Goal: Information Seeking & Learning: Compare options

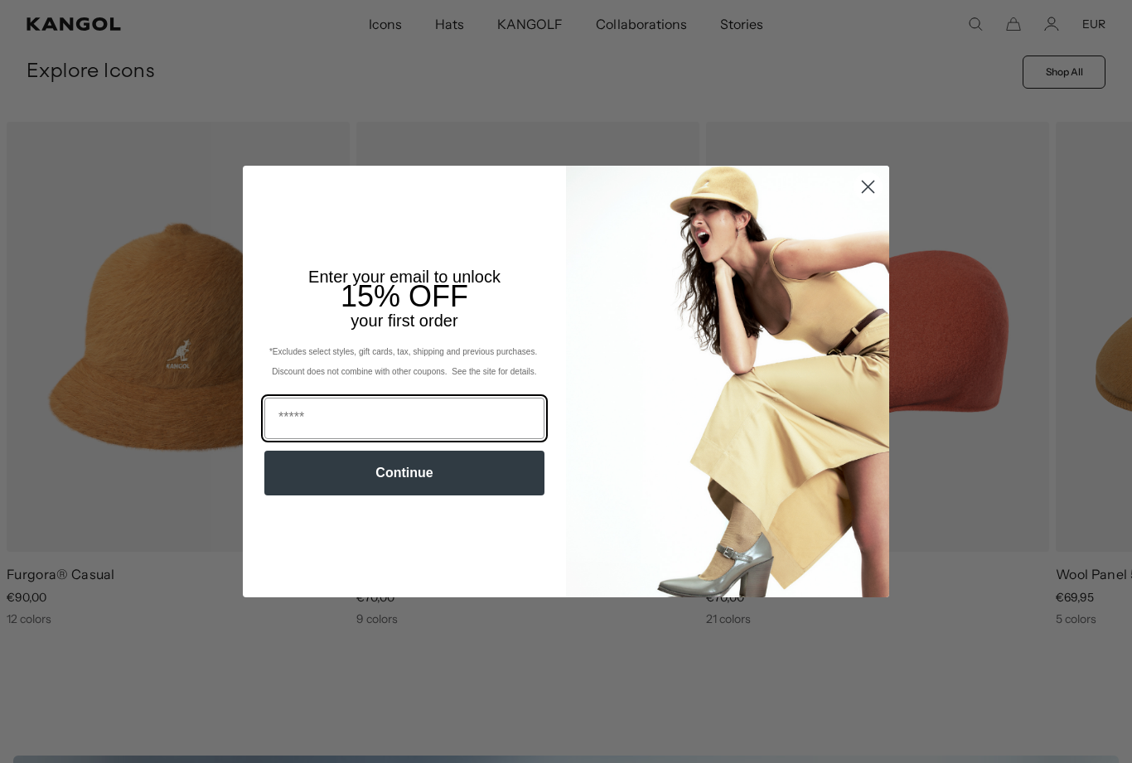
scroll to position [578, 0]
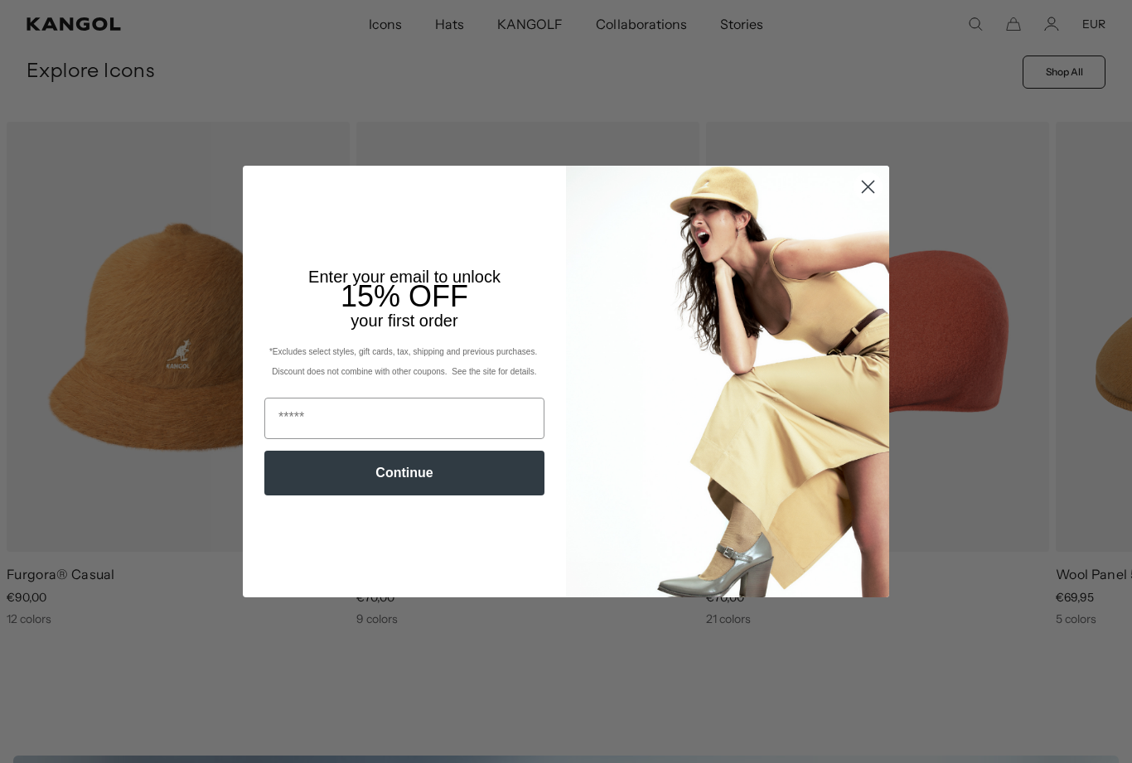
click at [867, 201] on circle "Close dialog" at bounding box center [867, 186] width 27 height 27
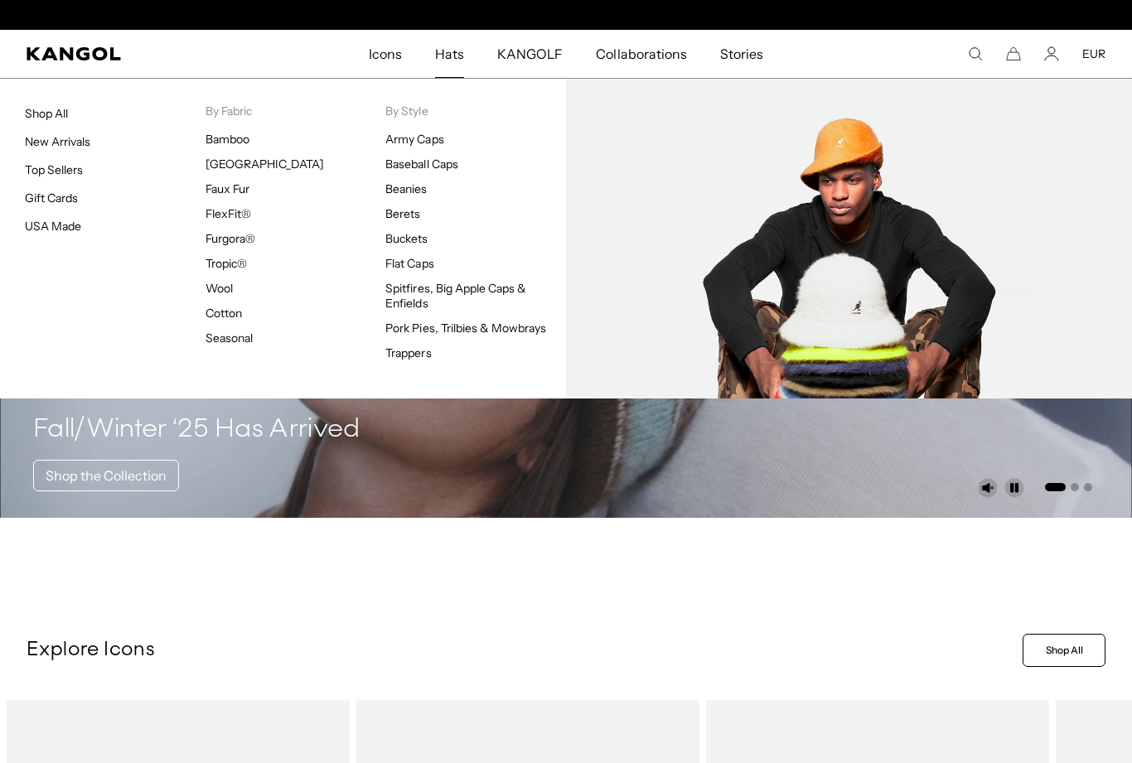
scroll to position [0, 0]
click at [407, 244] on link "Buckets" at bounding box center [406, 238] width 42 height 15
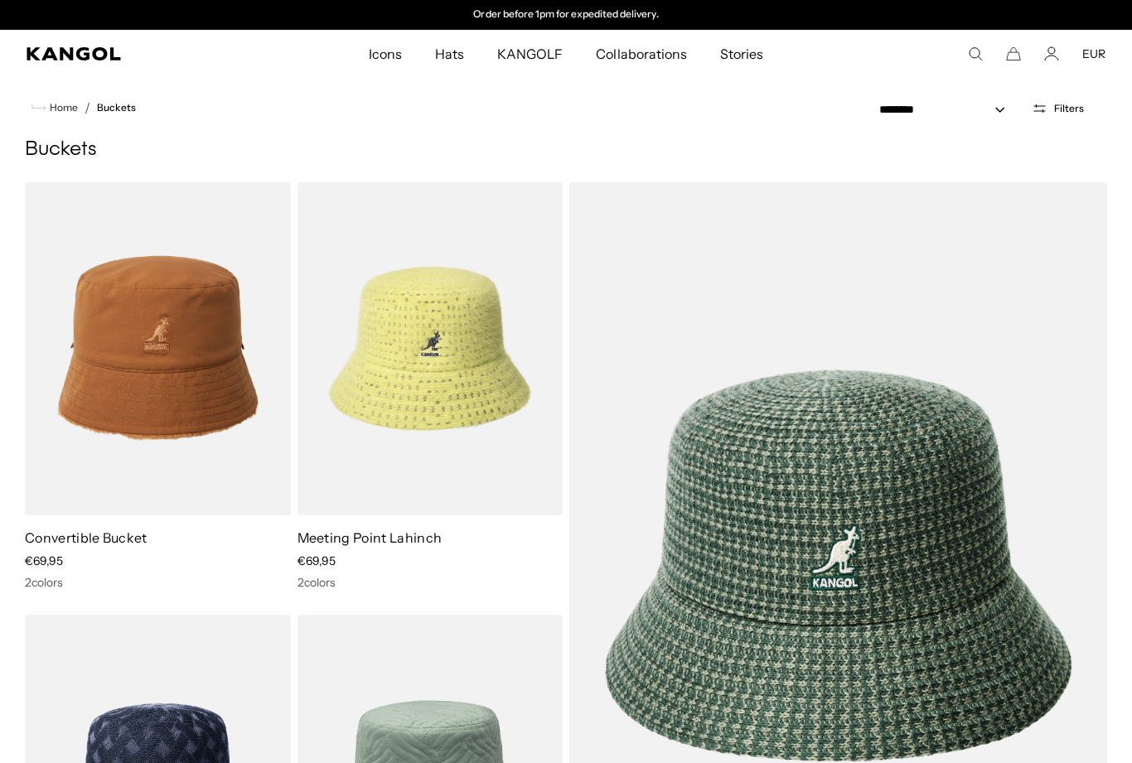
click at [1078, 111] on span "Filters" at bounding box center [1069, 109] width 30 height 12
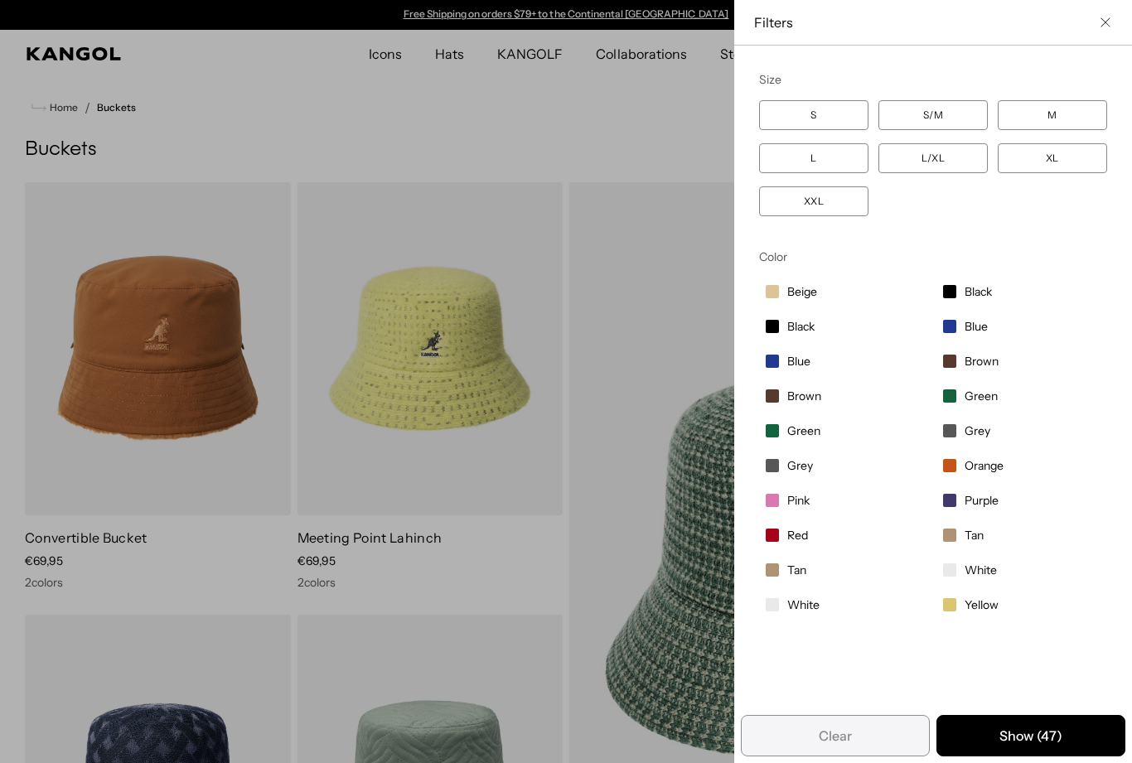
click at [1094, 34] on div "Filters" at bounding box center [933, 23] width 398 height 46
click at [1100, 27] on button "Close filter list" at bounding box center [1105, 22] width 13 height 13
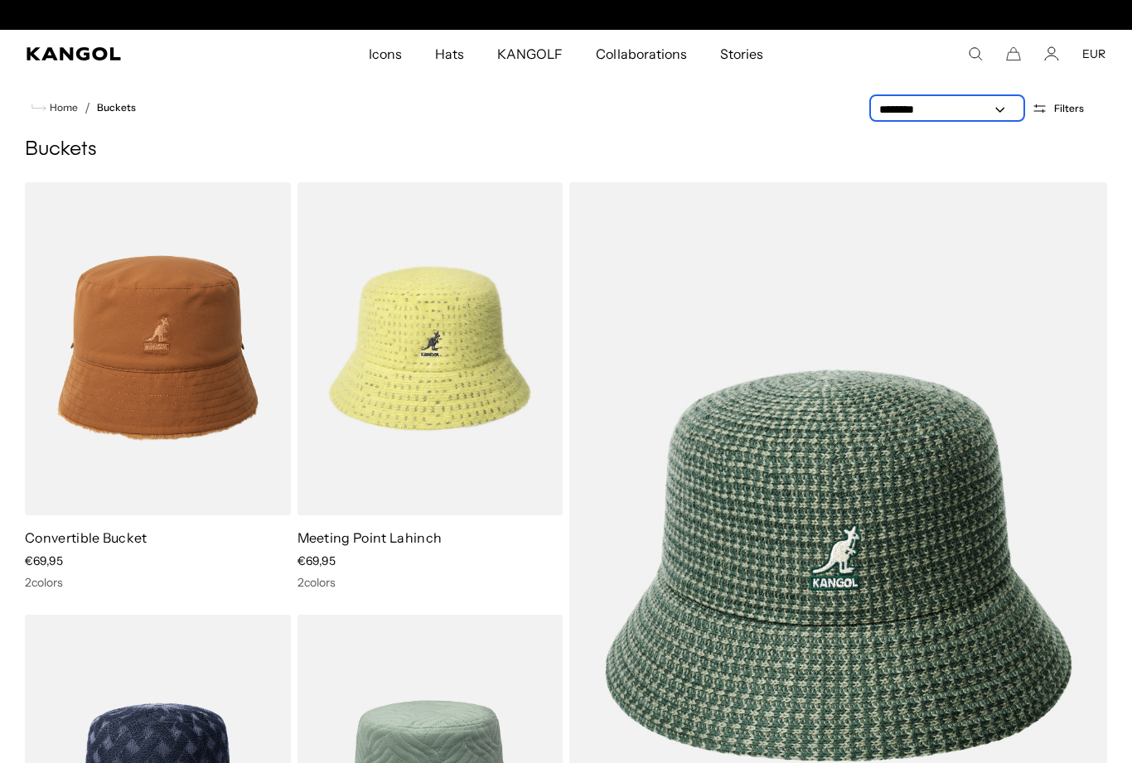
click at [1001, 109] on select "**********" at bounding box center [947, 109] width 149 height 17
select select "******"
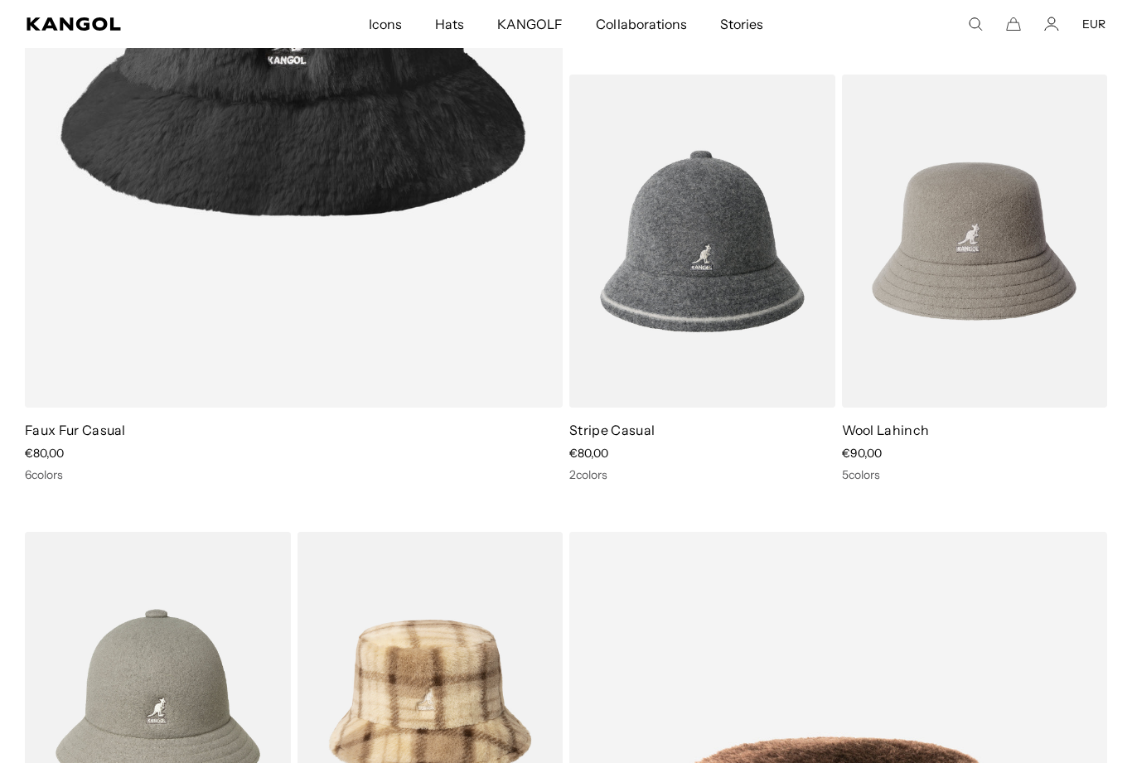
click at [0, 0] on img at bounding box center [0, 0] width 0 height 0
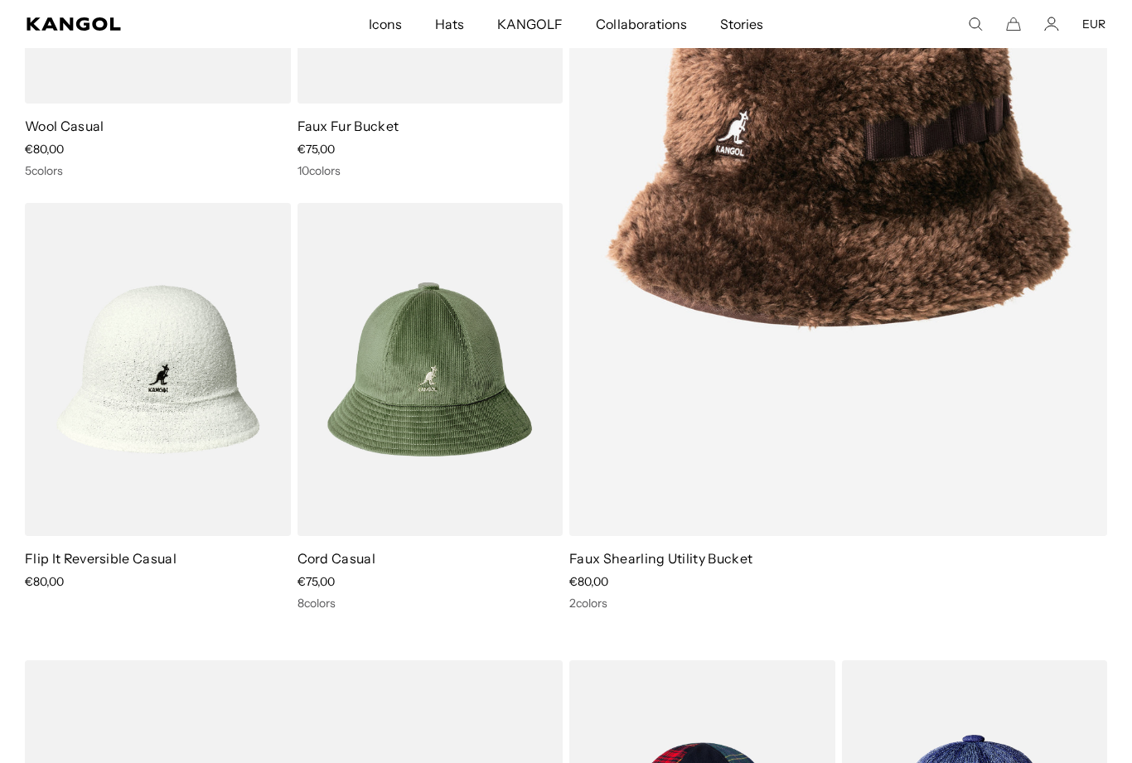
scroll to position [0, 341]
click at [0, 0] on img at bounding box center [0, 0] width 0 height 0
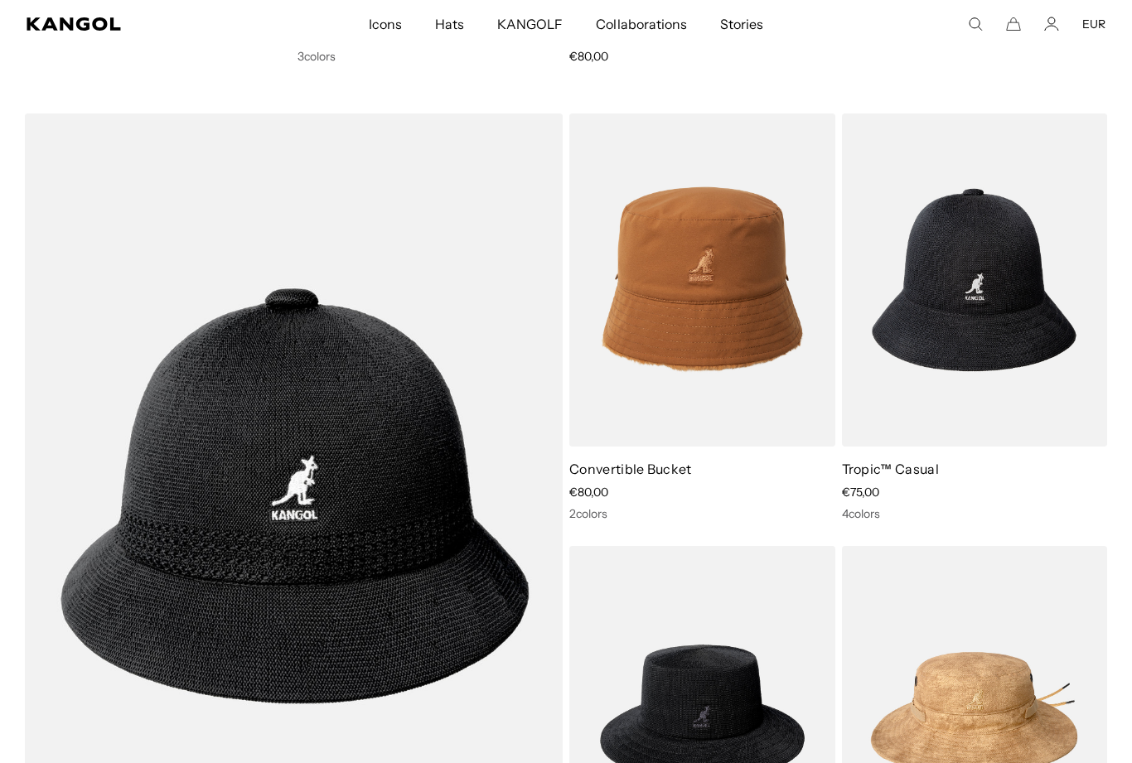
scroll to position [4525, 0]
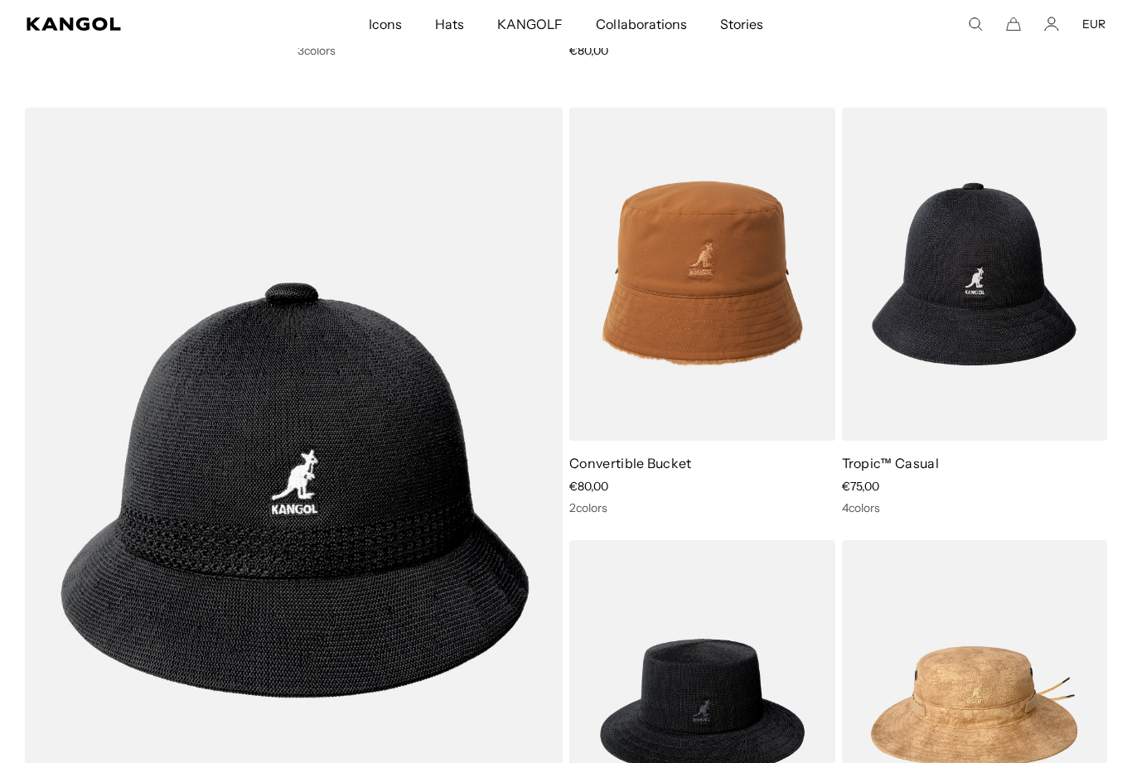
click at [0, 0] on img at bounding box center [0, 0] width 0 height 0
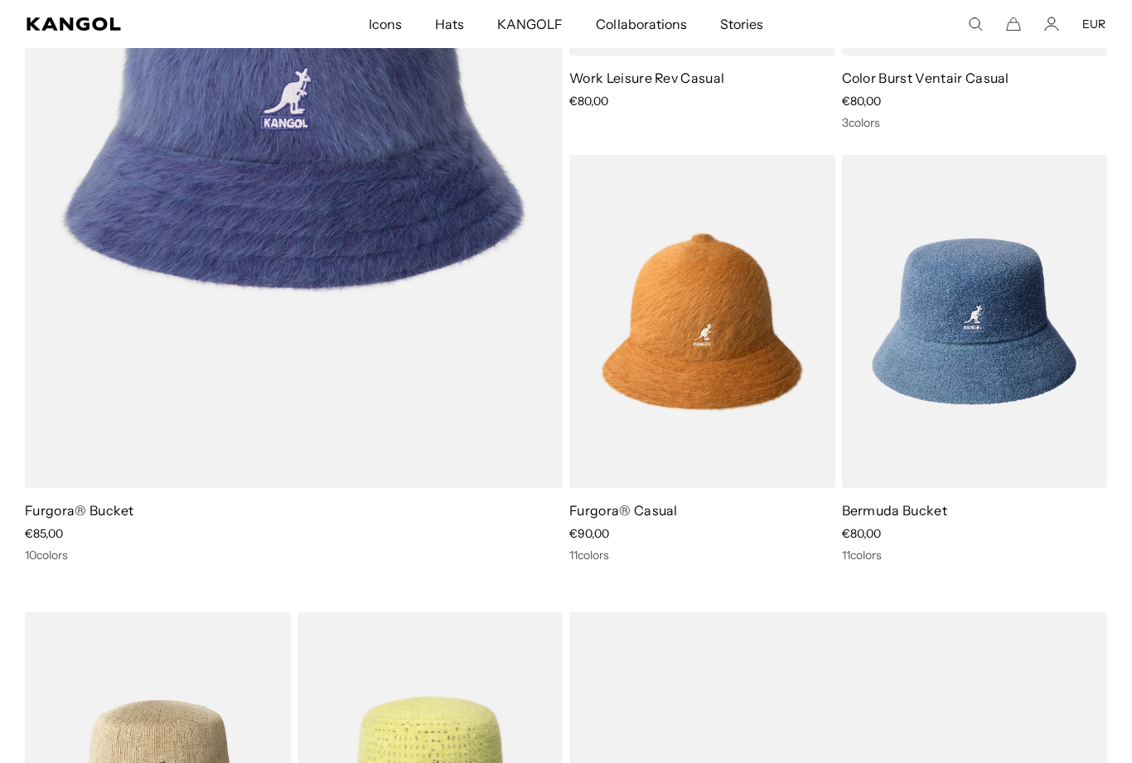
scroll to position [0, 341]
click at [0, 0] on img at bounding box center [0, 0] width 0 height 0
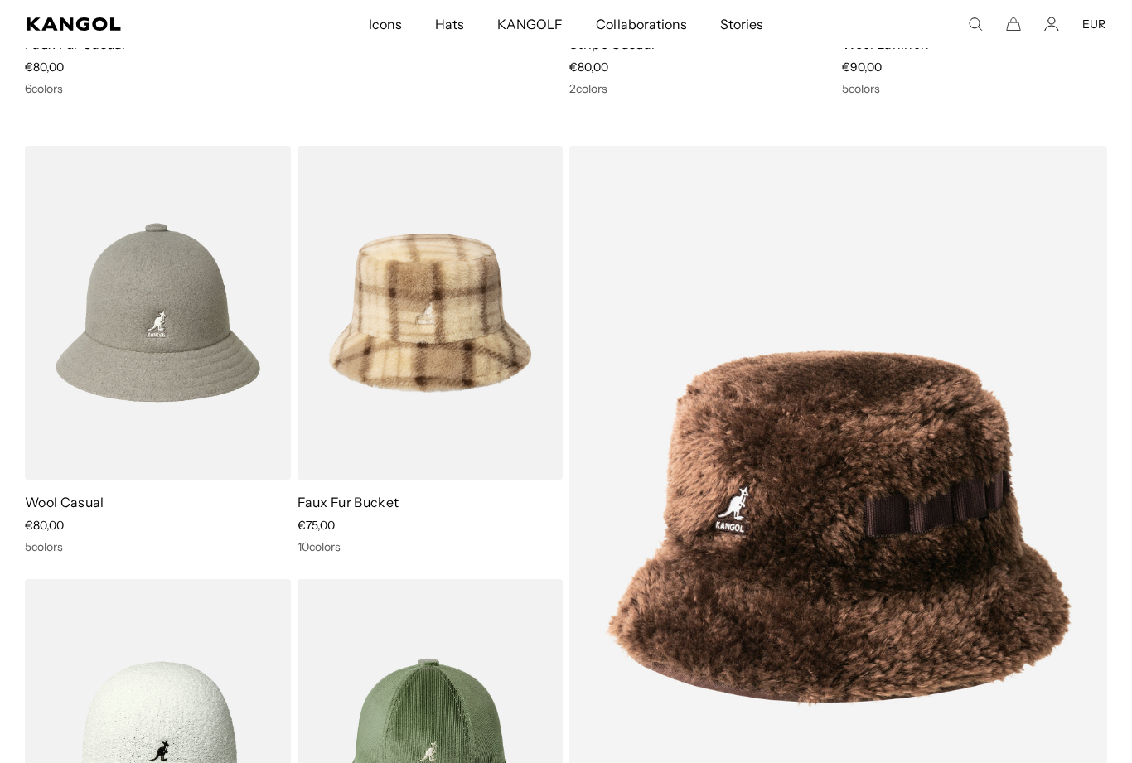
scroll to position [1801, 0]
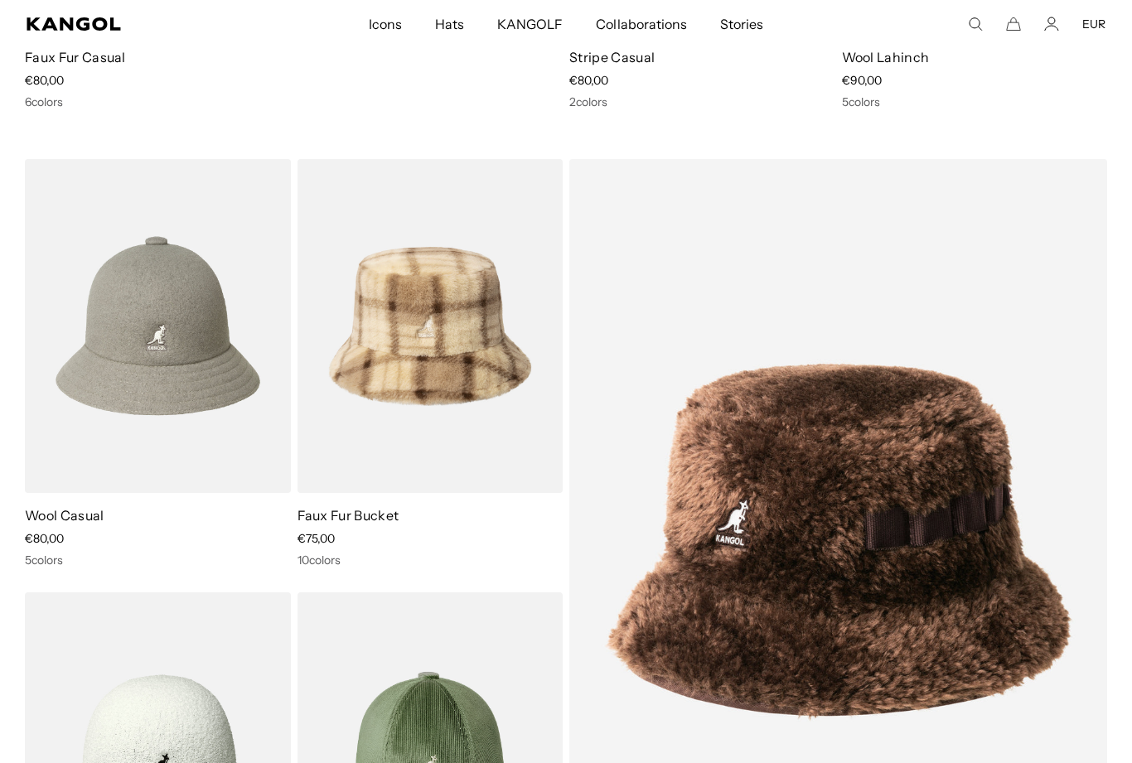
click at [0, 0] on img at bounding box center [0, 0] width 0 height 0
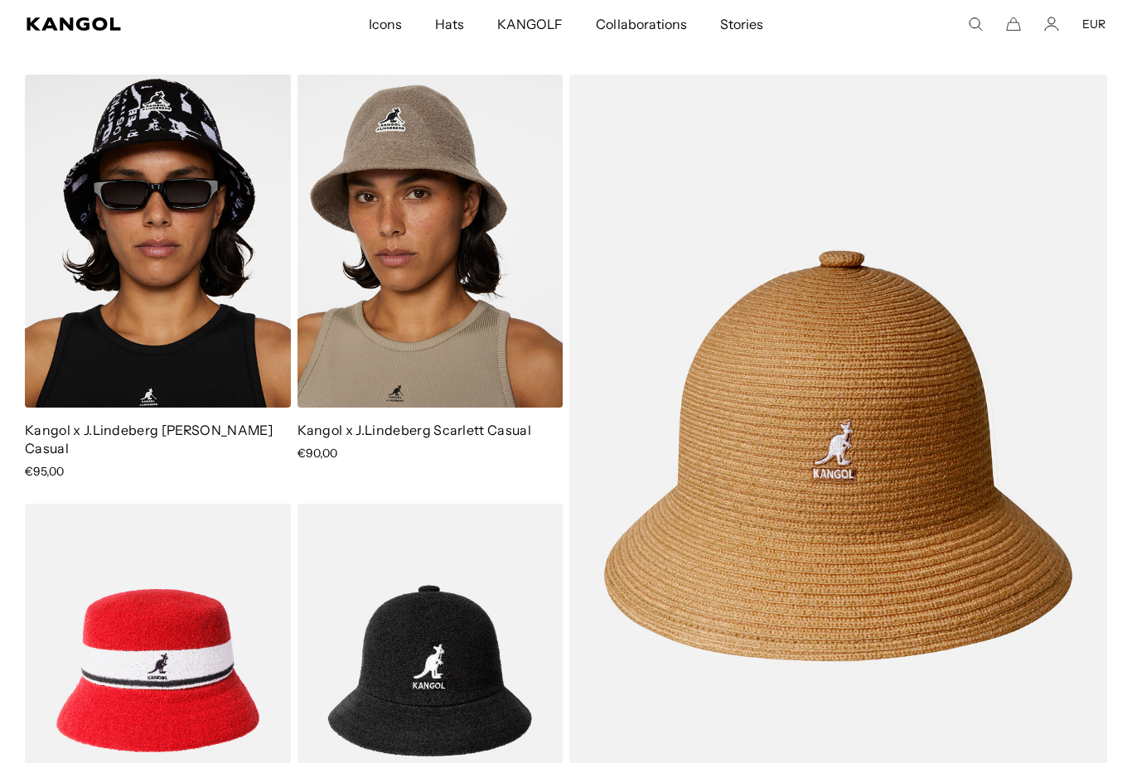
scroll to position [0, 0]
click at [0, 0] on img at bounding box center [0, 0] width 0 height 0
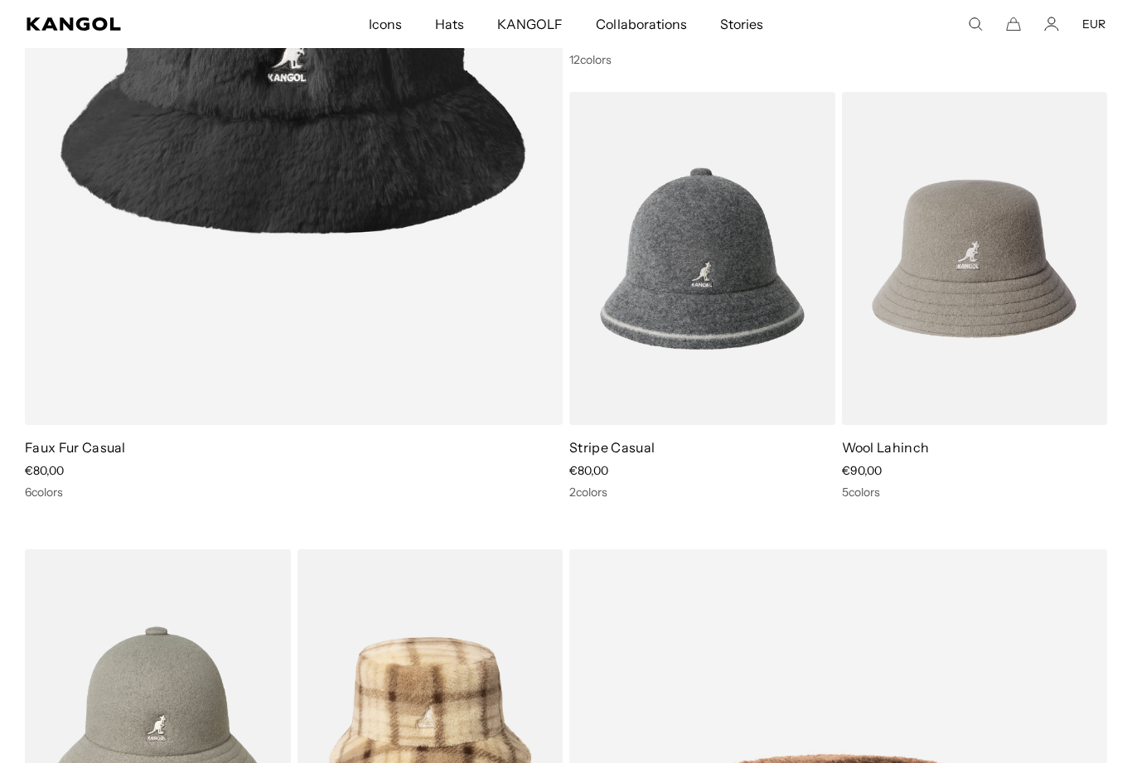
click at [0, 0] on img at bounding box center [0, 0] width 0 height 0
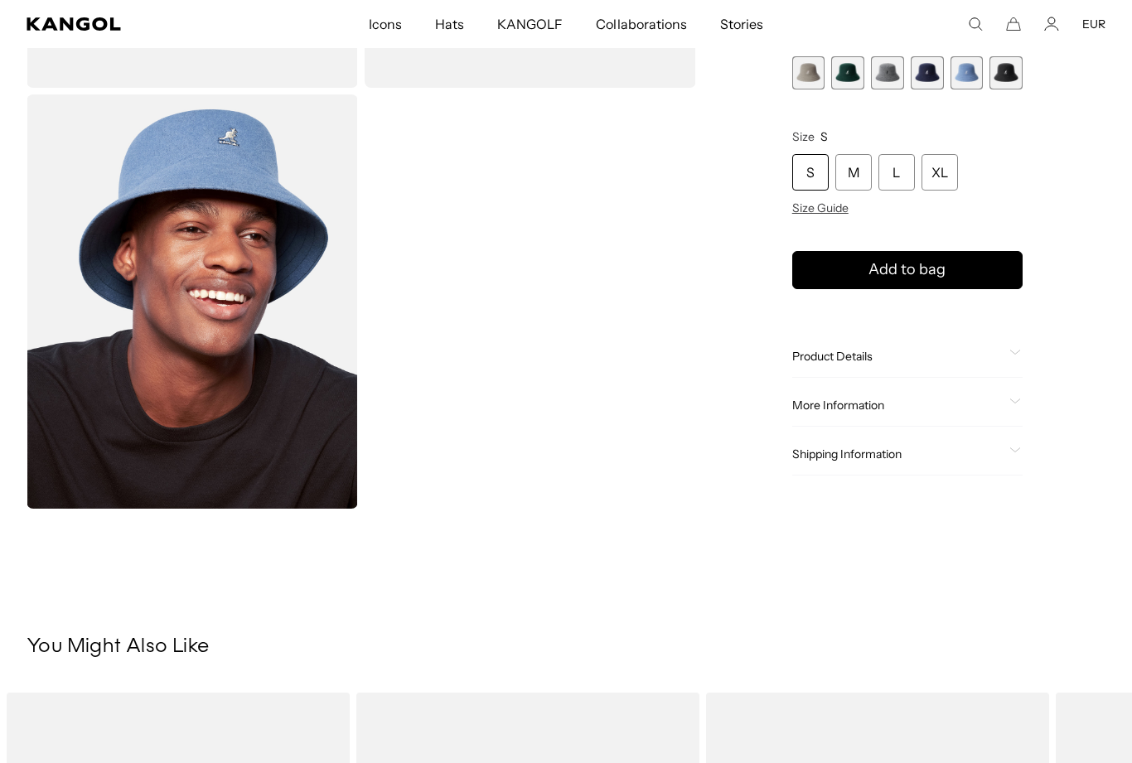
scroll to position [0, 341]
click at [1019, 353] on icon at bounding box center [1015, 353] width 12 height 6
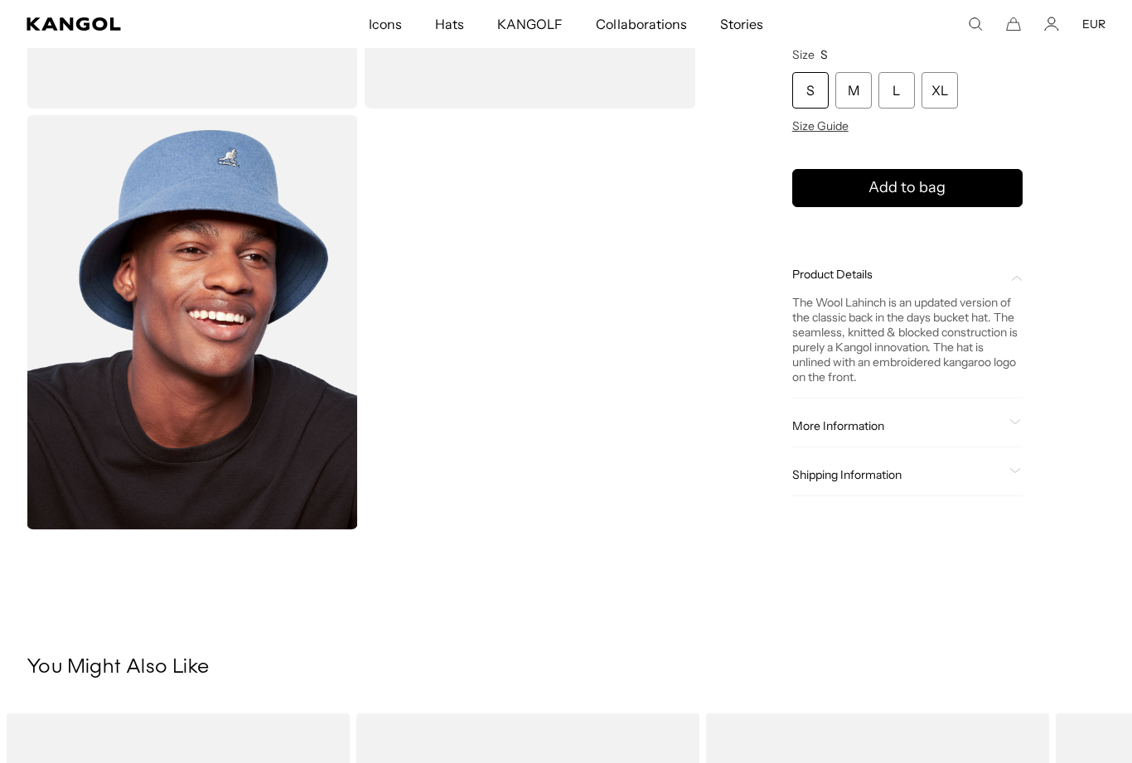
scroll to position [414, 0]
click at [1014, 428] on span at bounding box center [1015, 425] width 13 height 13
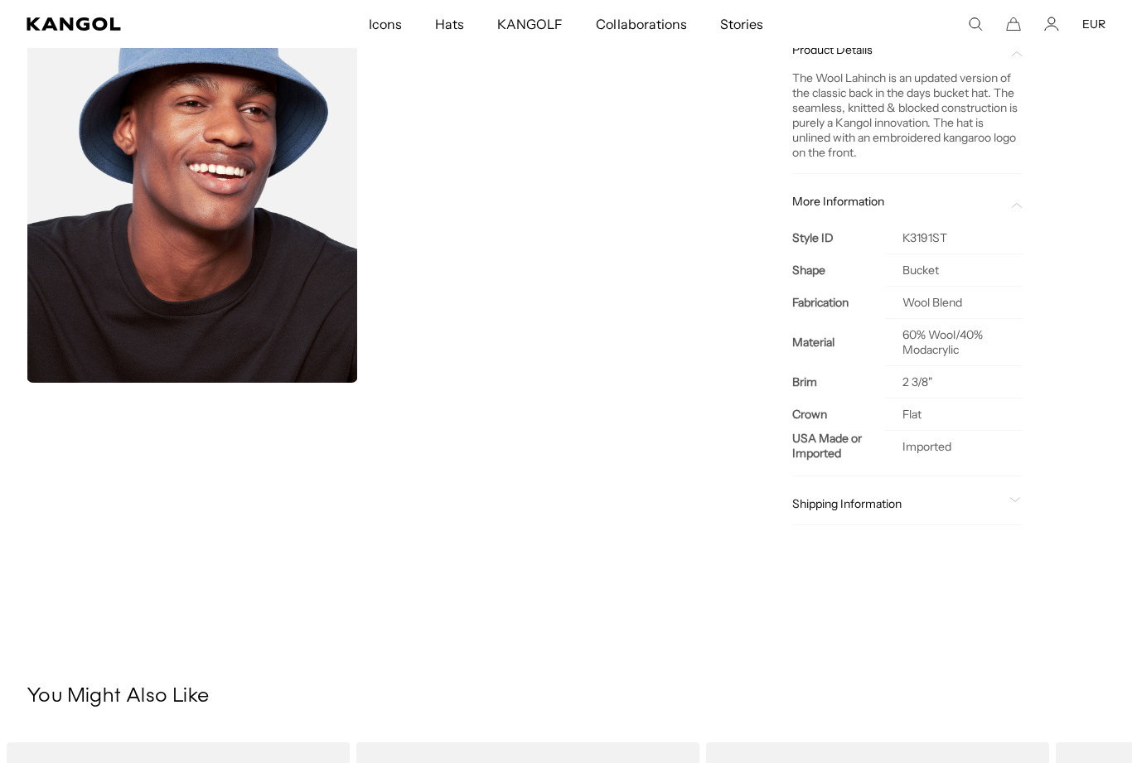
scroll to position [0, 341]
click at [1021, 501] on span at bounding box center [1015, 503] width 13 height 13
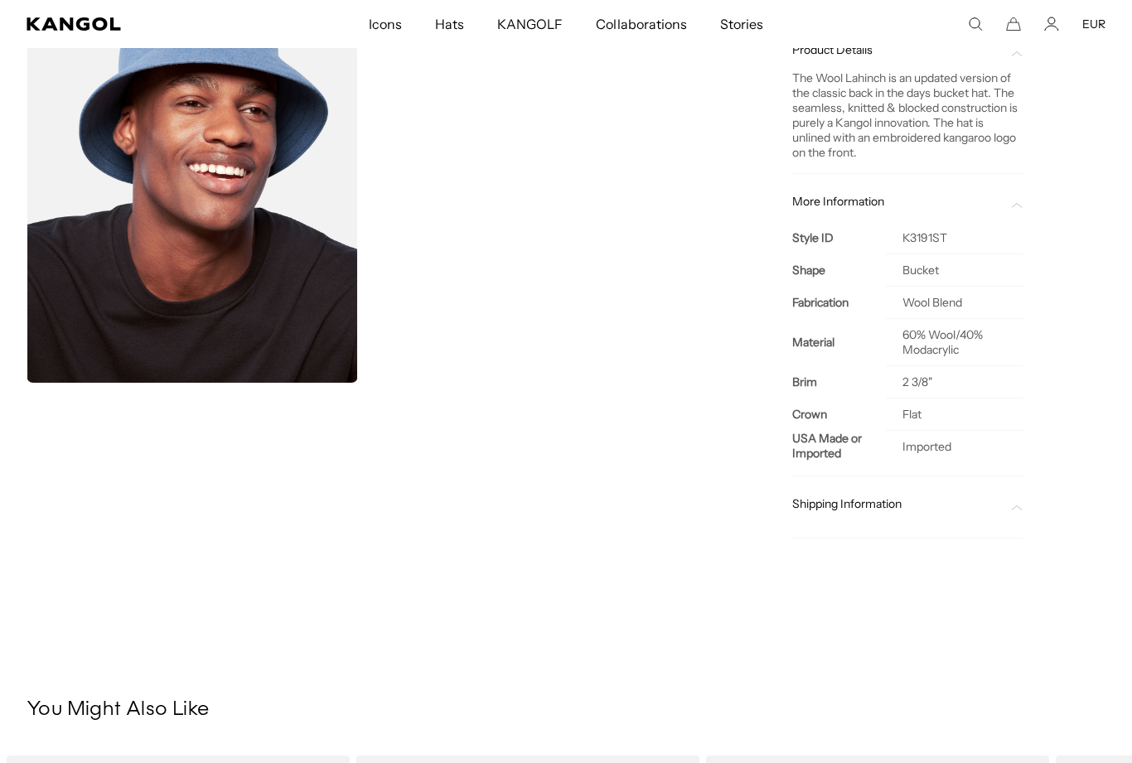
click at [1021, 506] on icon at bounding box center [1017, 508] width 12 height 6
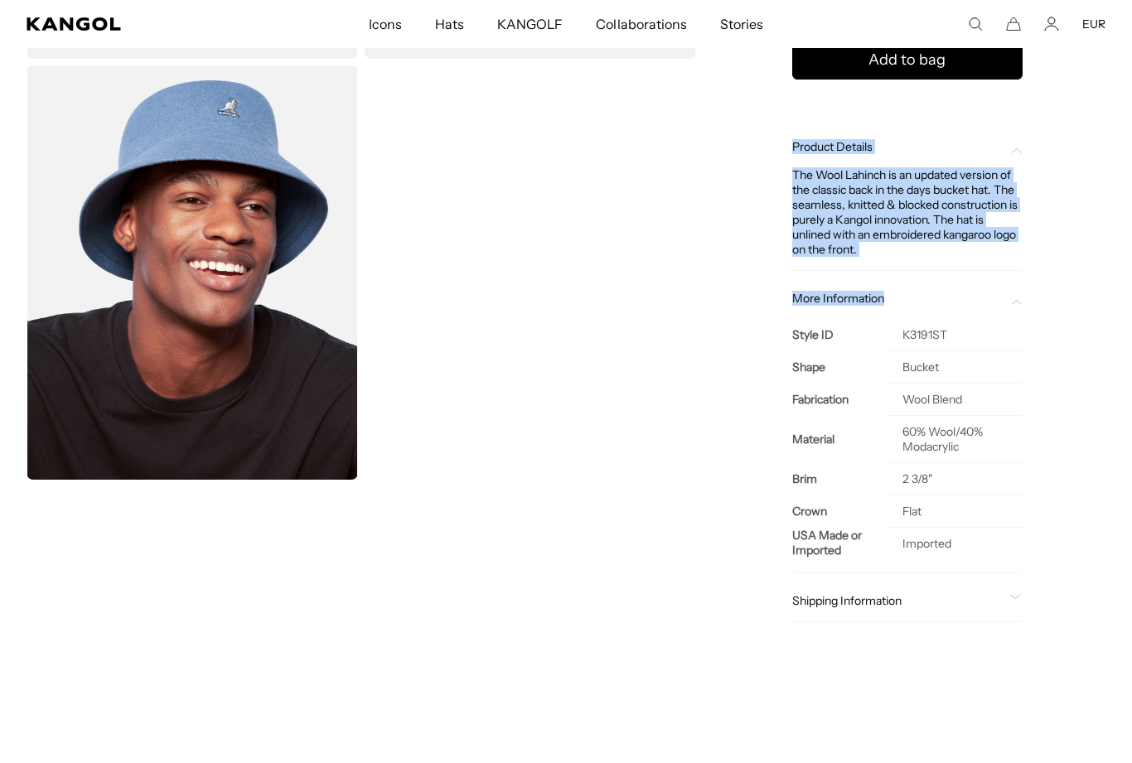
scroll to position [0, 0]
copy div "Product Details The Wool Lahinch is an updated version of the classic back in t…"
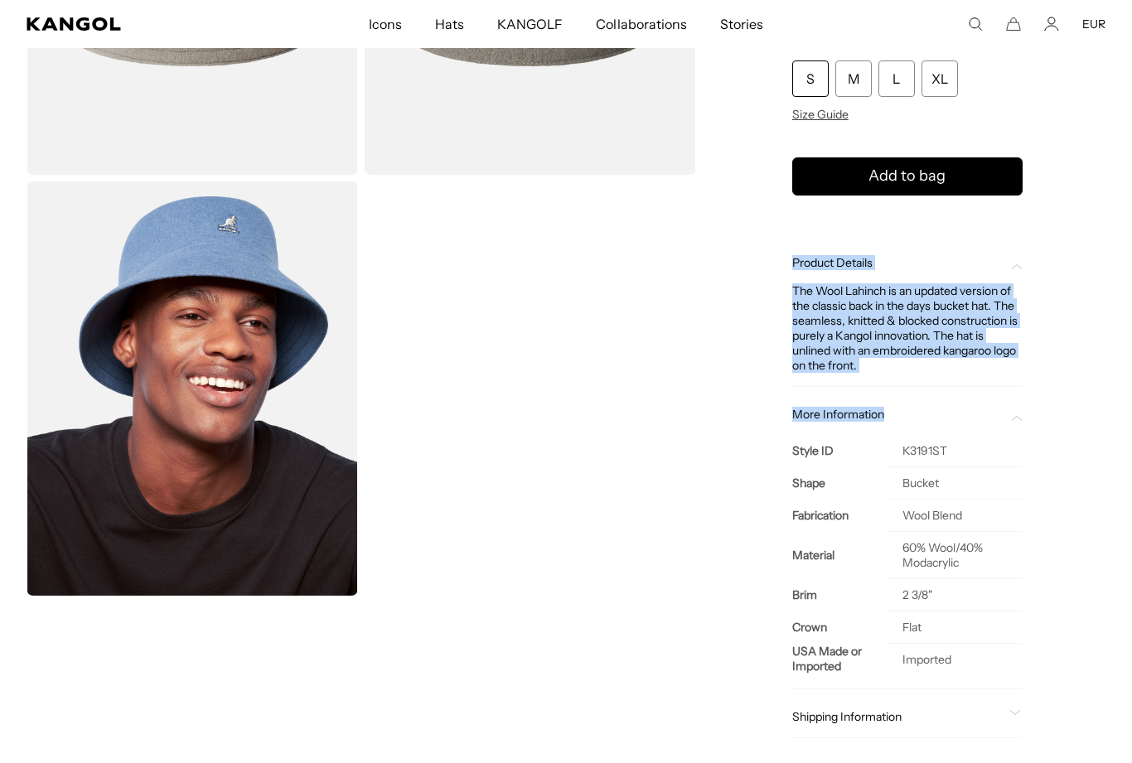
click at [1071, 264] on div "Home / All Products / Wool Lahinch Wool Lahinch Regular price €69,95 Regular pr…" at bounding box center [907, 265] width 396 height 1011
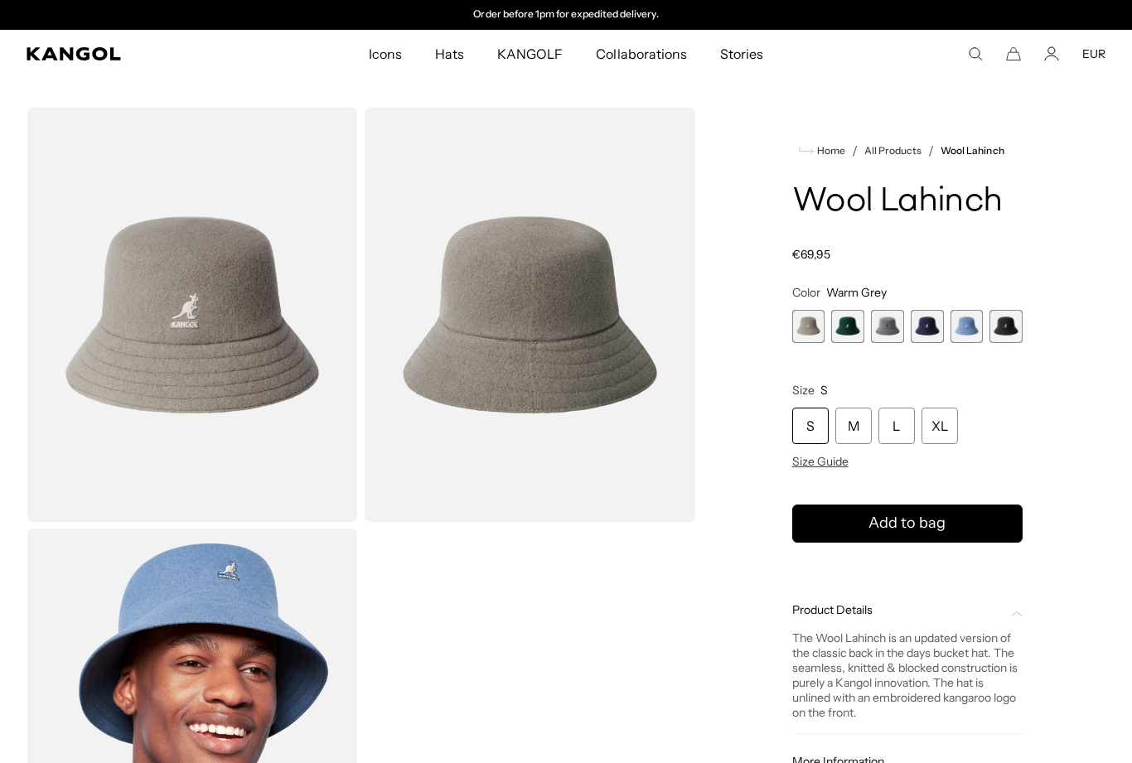
click at [806, 336] on span "1 of 6" at bounding box center [808, 326] width 33 height 33
click at [888, 332] on span "3 of 6" at bounding box center [887, 326] width 33 height 33
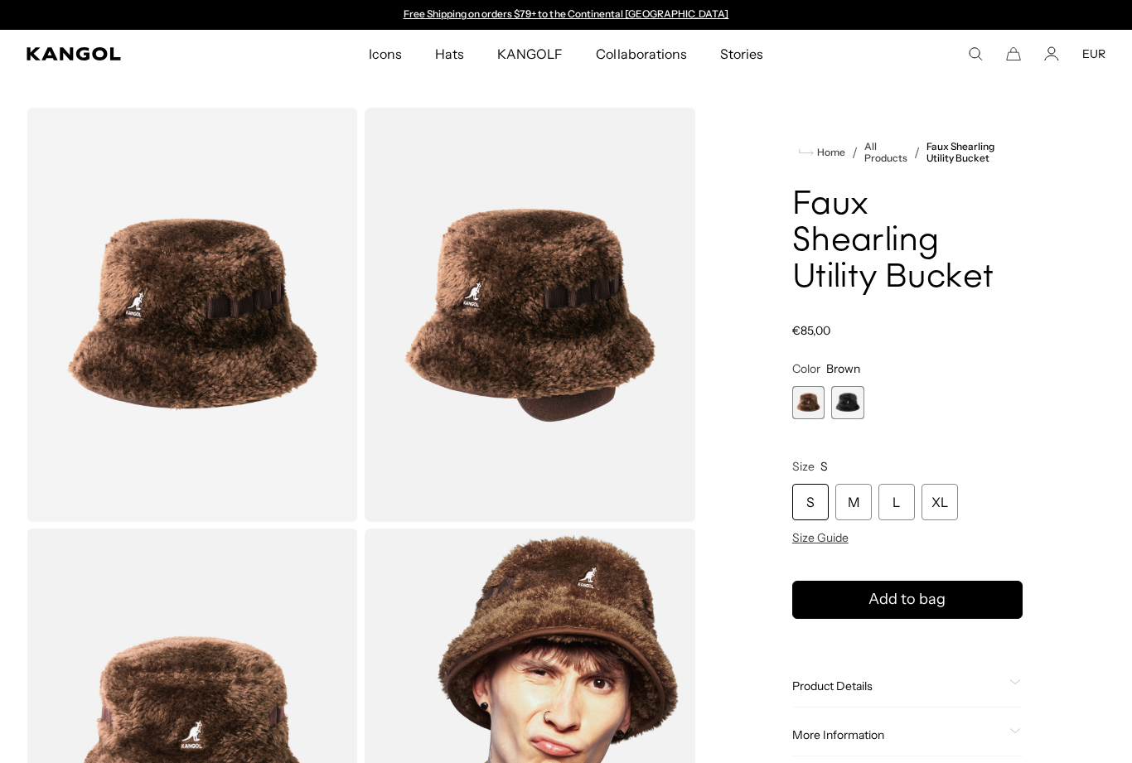
scroll to position [0, 341]
click at [848, 386] on span "2 of 2" at bounding box center [847, 402] width 33 height 33
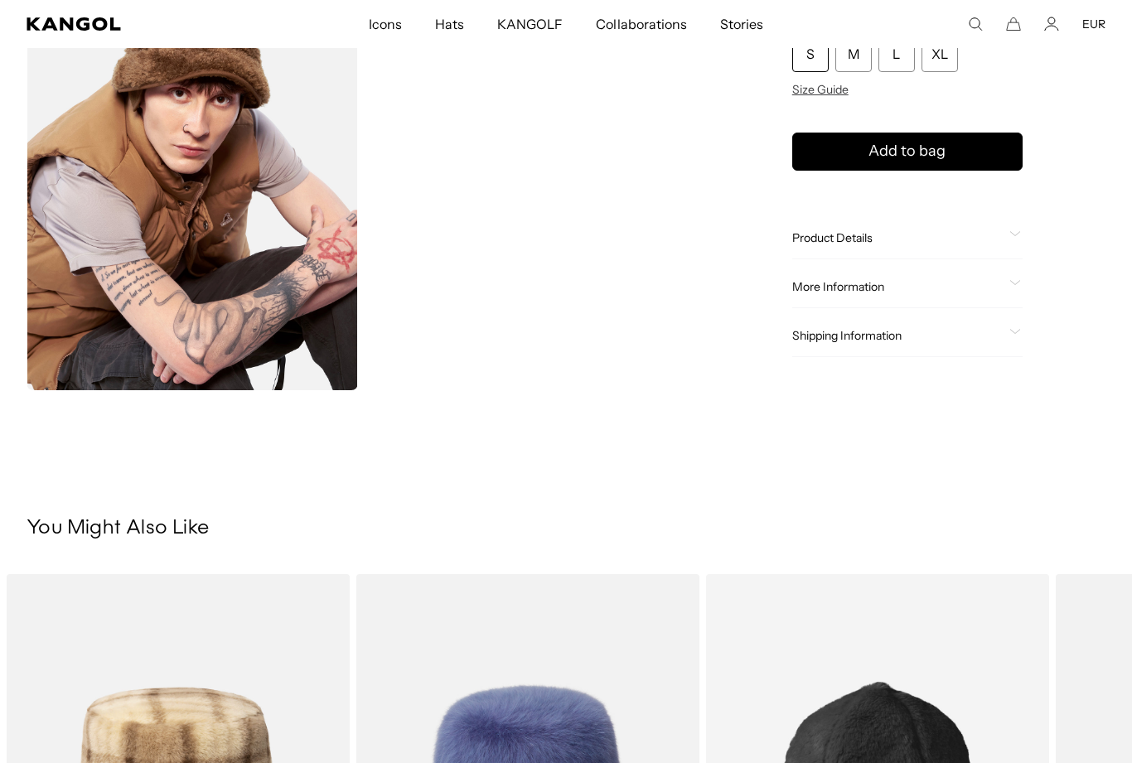
scroll to position [982, 0]
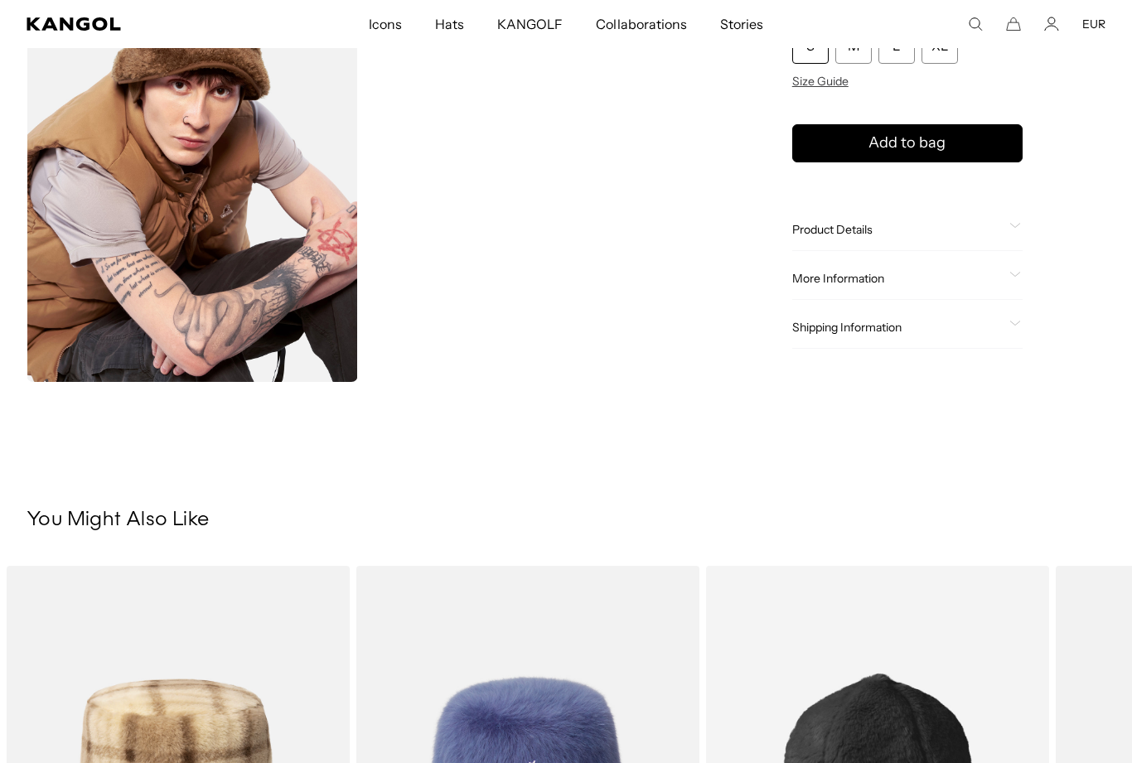
click at [1008, 232] on div "Product Details" at bounding box center [907, 229] width 230 height 15
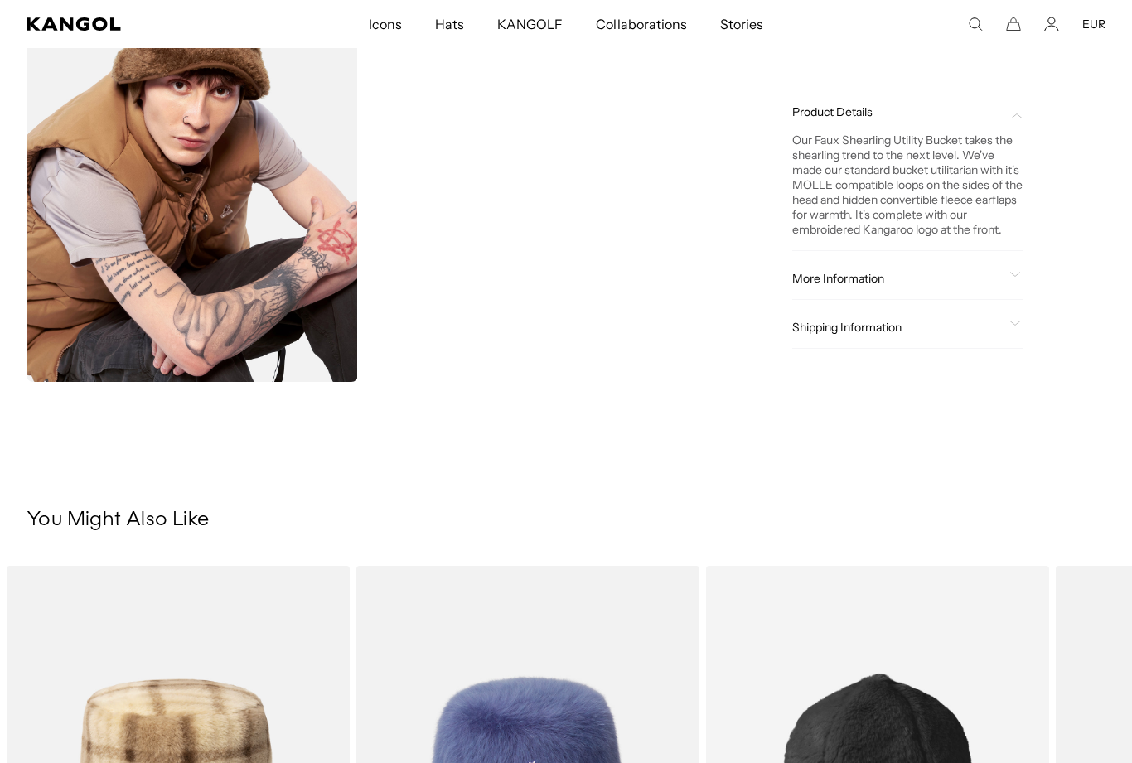
scroll to position [0, 0]
click at [1014, 278] on span at bounding box center [1015, 278] width 13 height 13
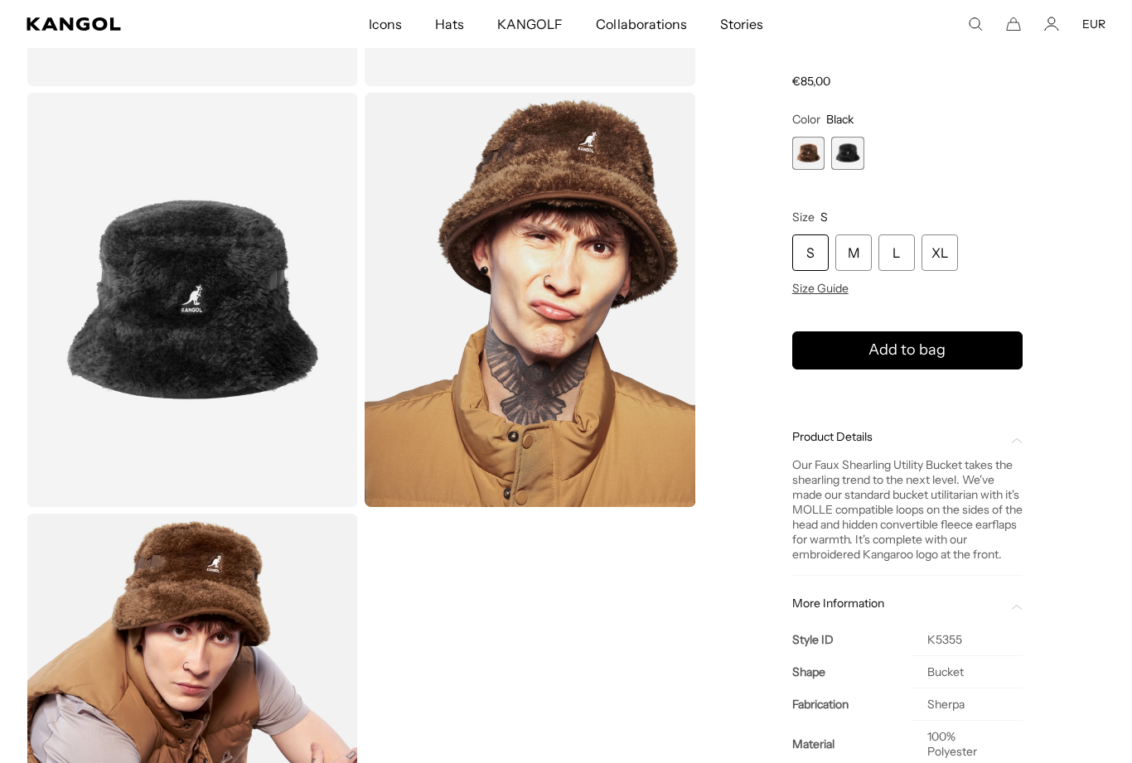
scroll to position [436, 0]
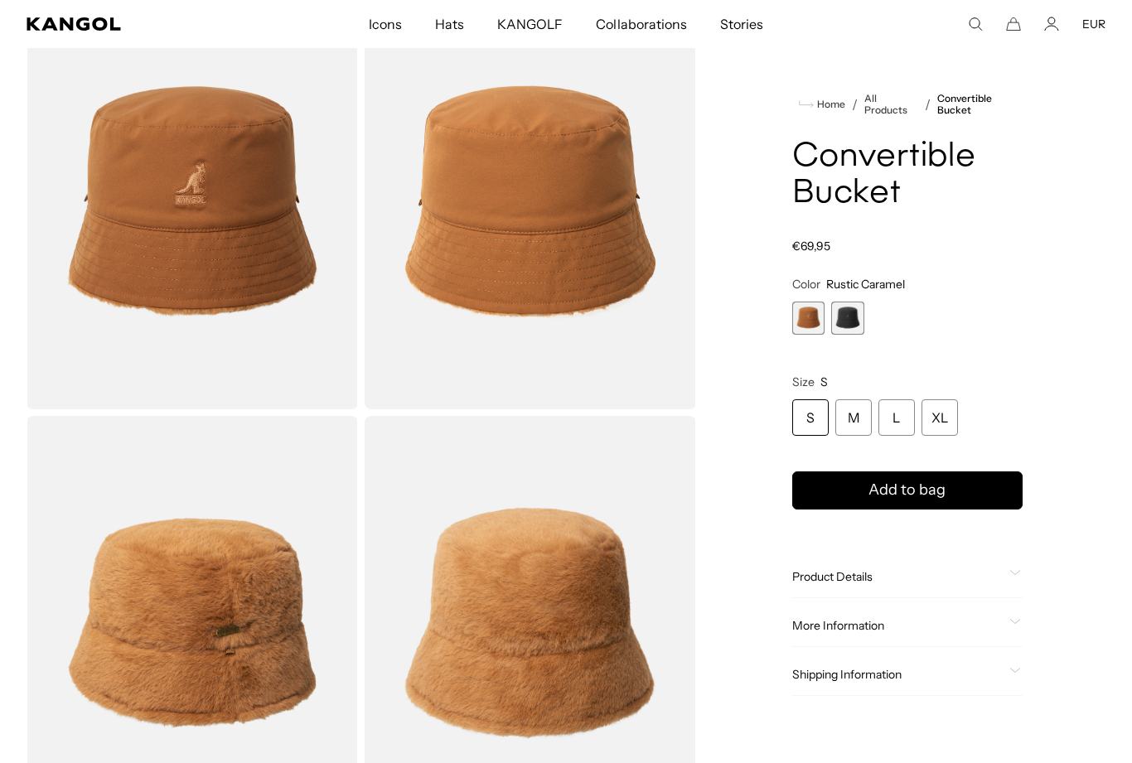
scroll to position [0, 341]
click at [846, 329] on span "2 of 2" at bounding box center [847, 318] width 33 height 33
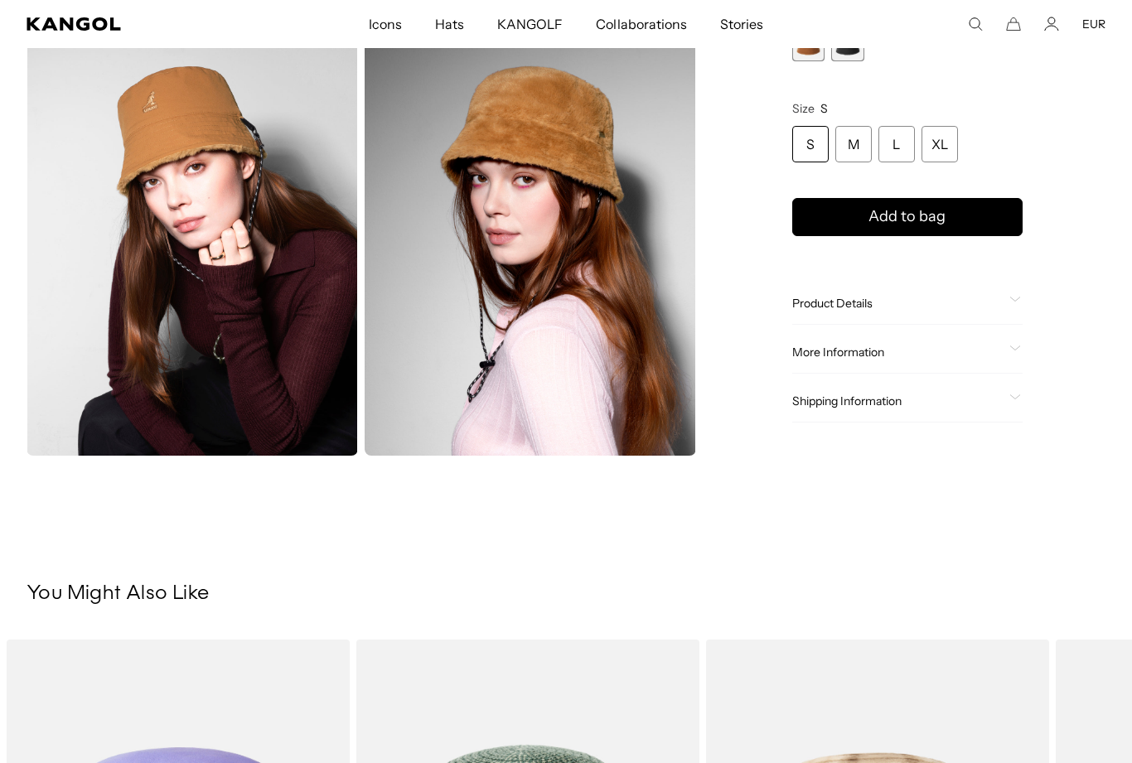
scroll to position [907, 0]
click at [1010, 309] on span at bounding box center [1015, 304] width 13 height 13
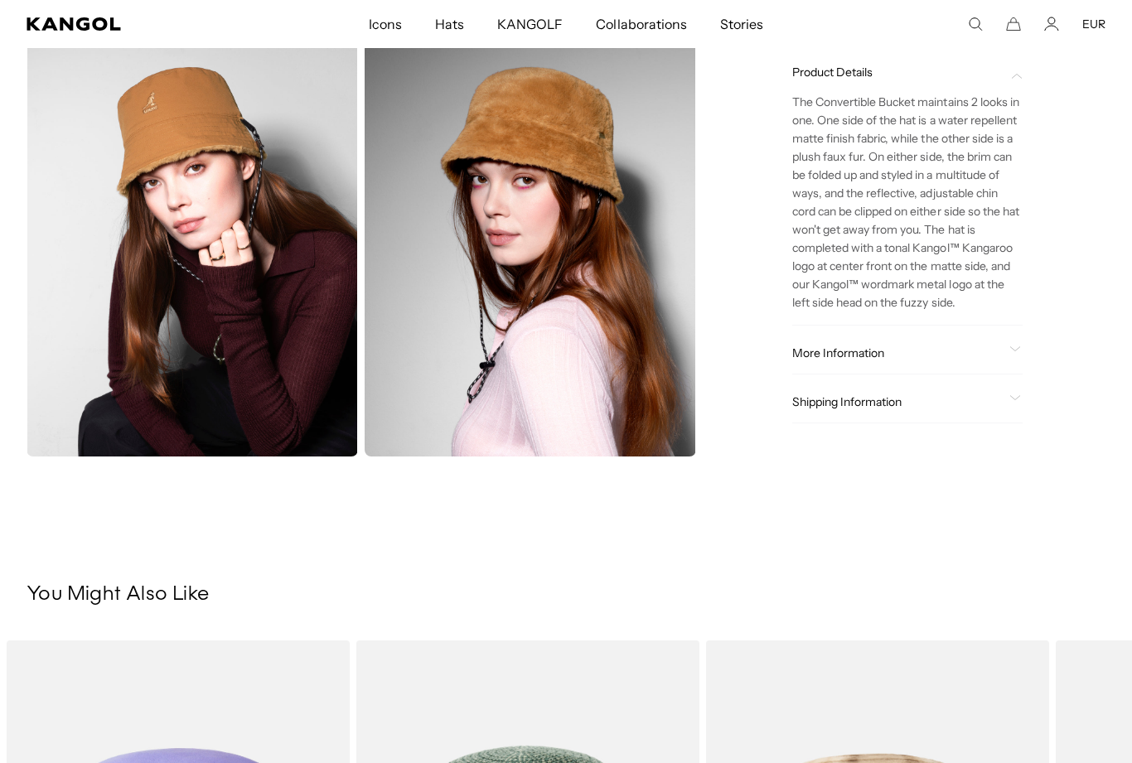
scroll to position [0, 0]
click at [1010, 356] on span at bounding box center [1015, 352] width 13 height 13
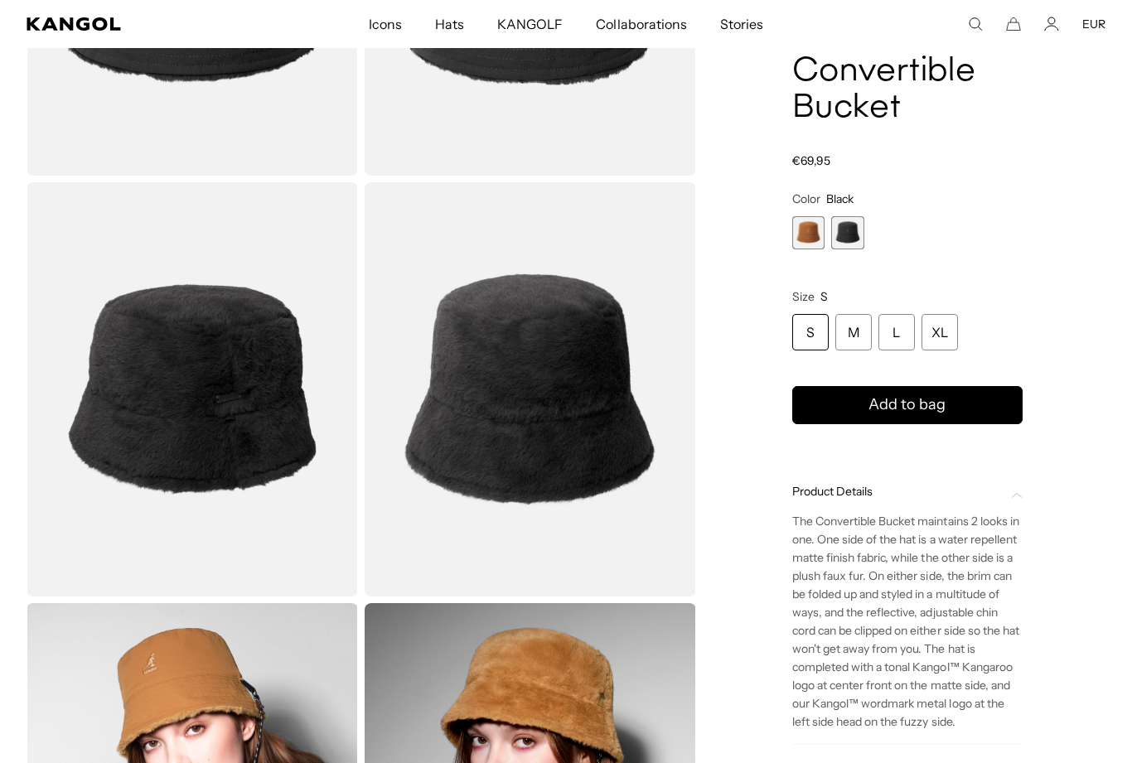
scroll to position [295, 0]
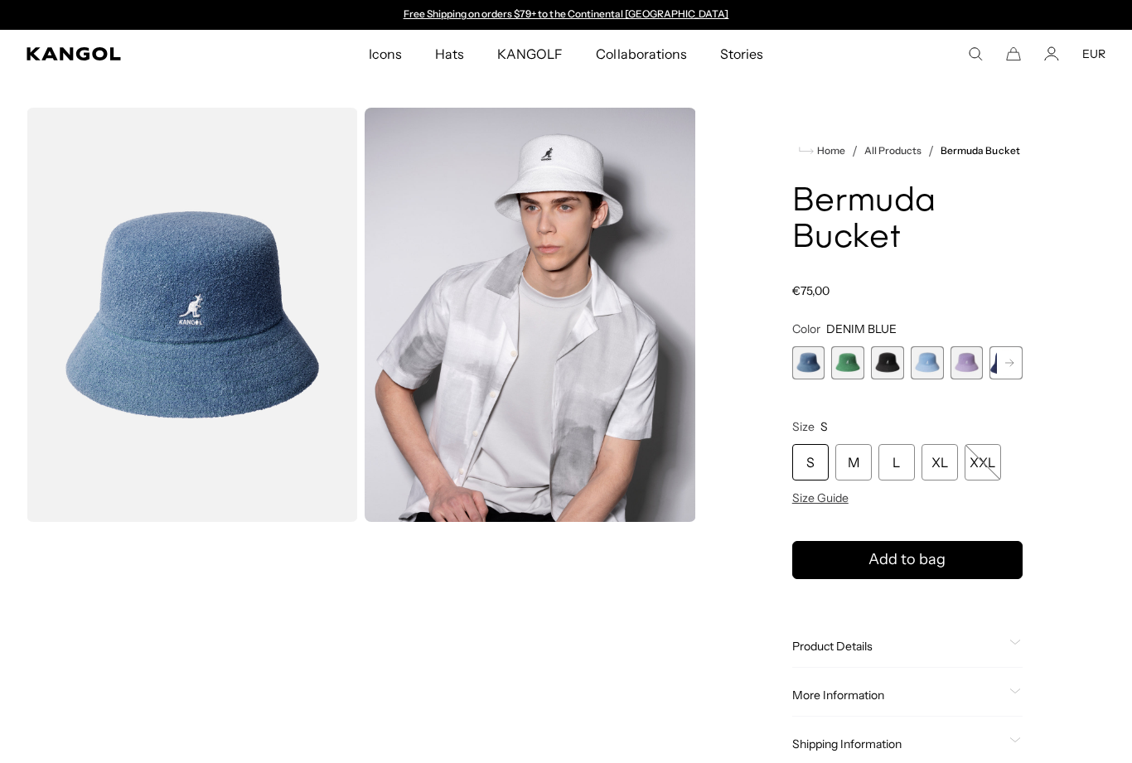
click at [1009, 365] on rect at bounding box center [1009, 363] width 25 height 25
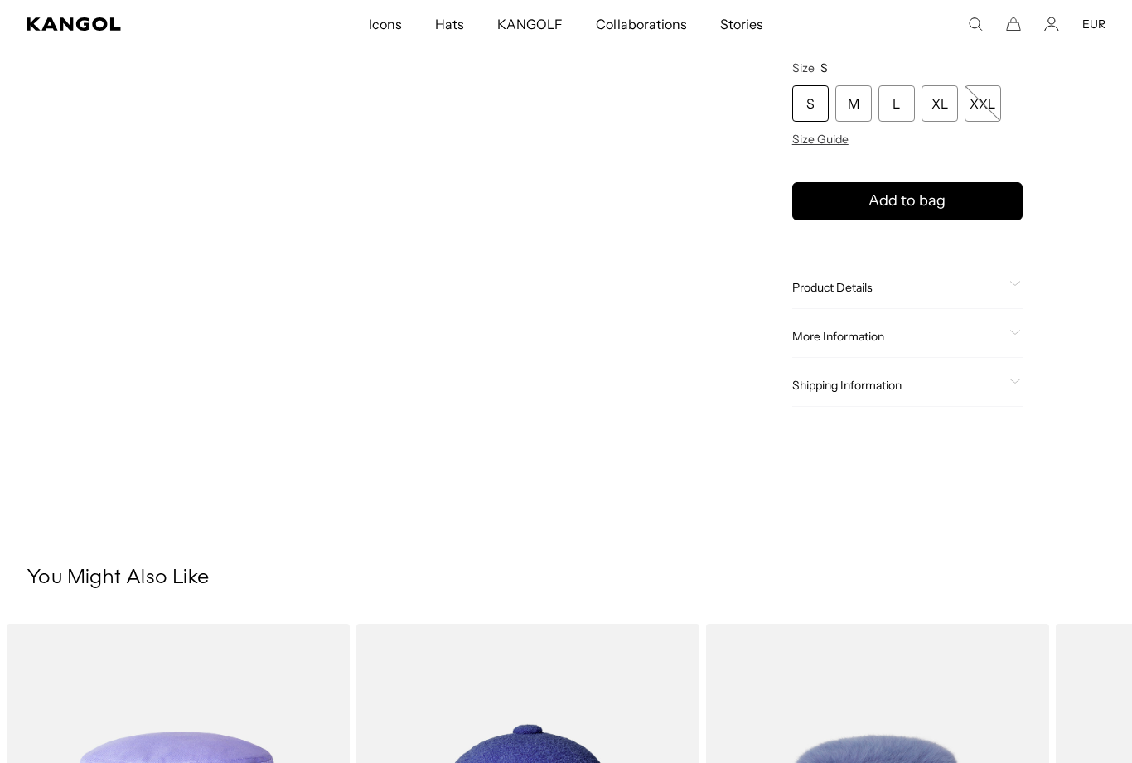
scroll to position [501, 0]
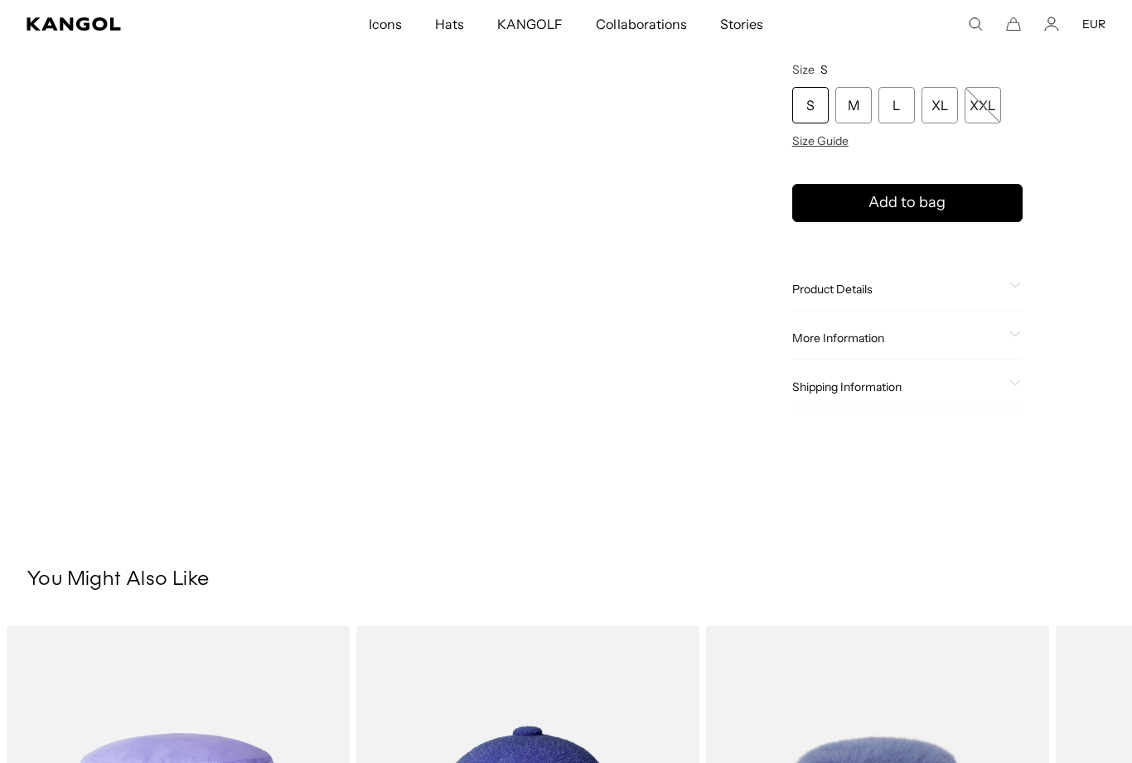
click at [1021, 343] on span at bounding box center [1015, 338] width 13 height 13
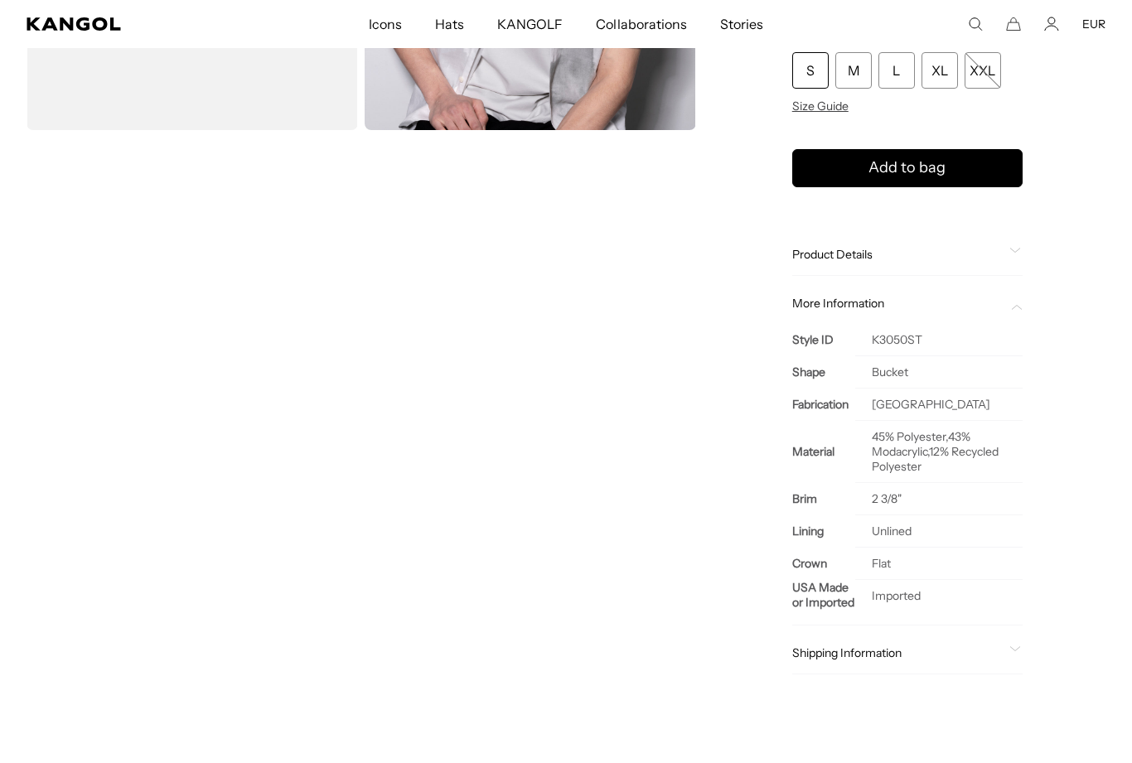
scroll to position [391, 0]
click at [1019, 253] on icon at bounding box center [1015, 252] width 12 height 6
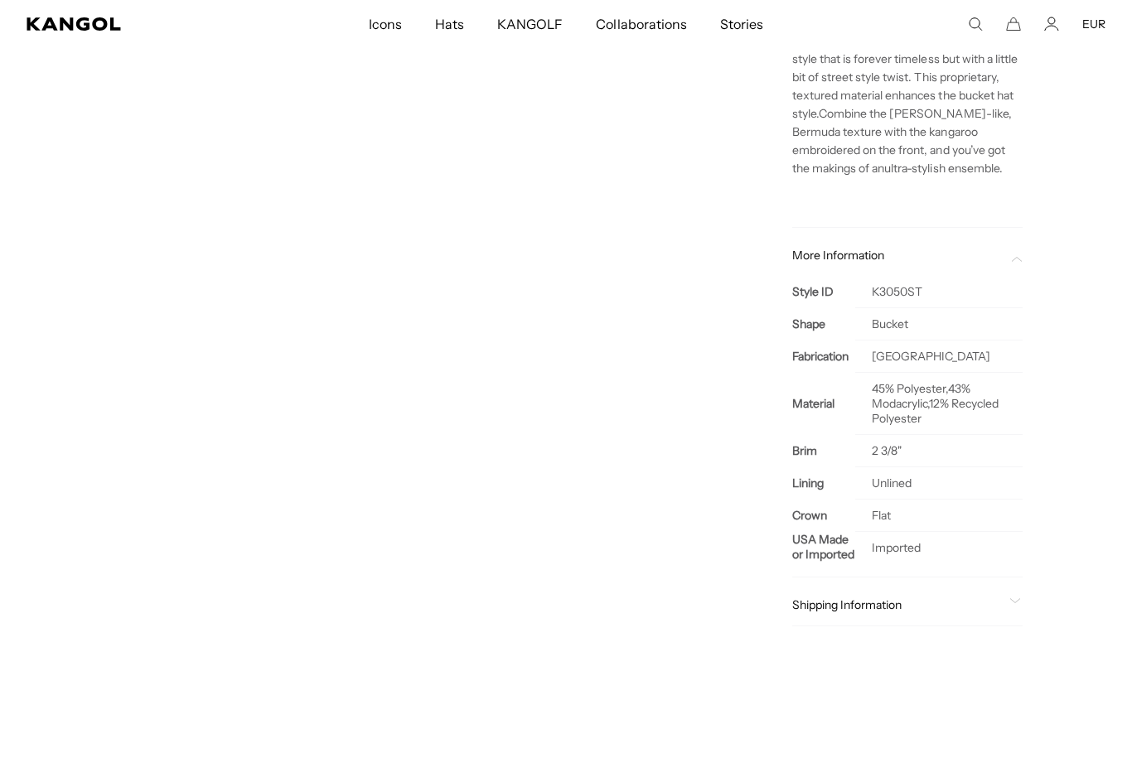
scroll to position [0, 341]
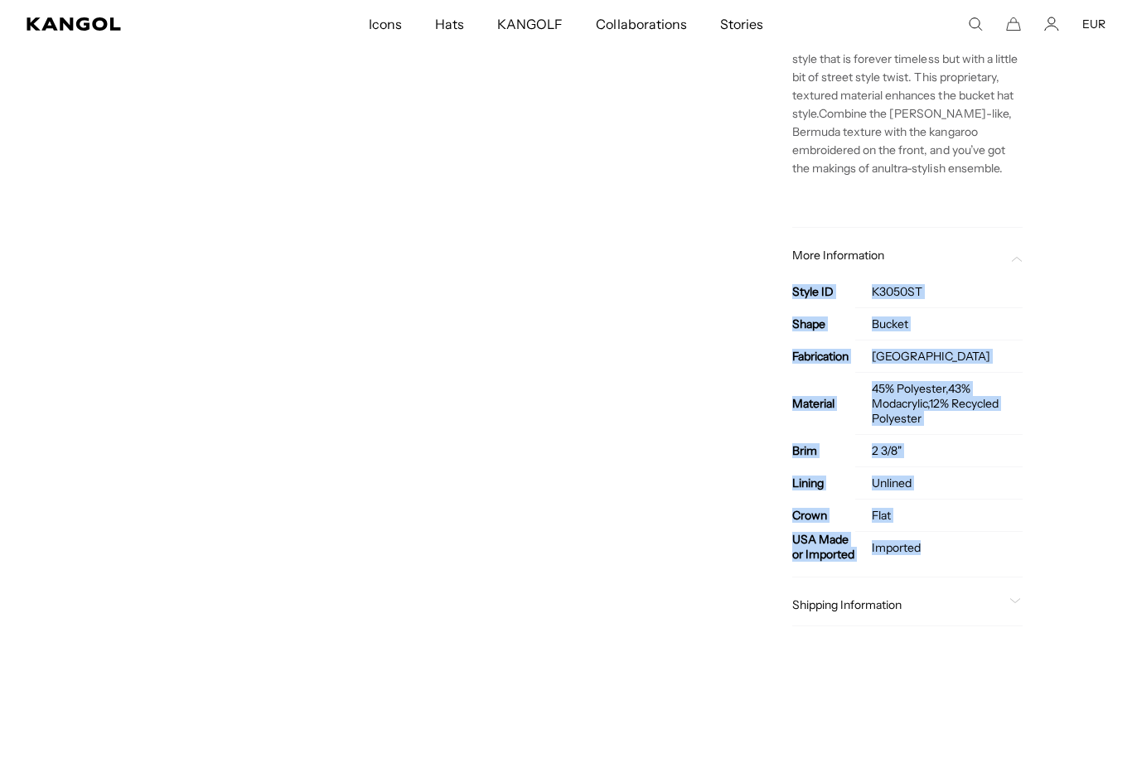
copy tbody "Style ID K3050ST Shape Bucket Fabrication Bermuda Material 45% Polyester,43% Mo…"
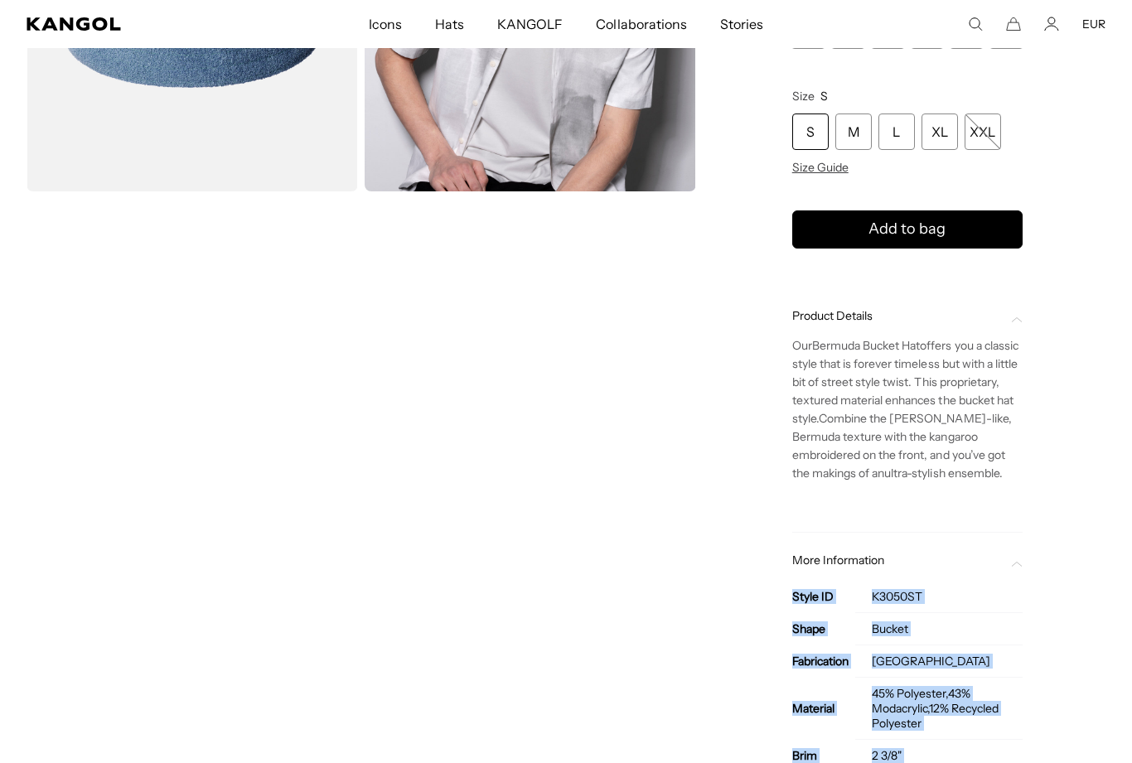
scroll to position [0, 0]
click at [1073, 316] on div "Home / All Products / Bermuda Bucket Bermuda Bucket Regular price €75,00 Regula…" at bounding box center [907, 371] width 396 height 1188
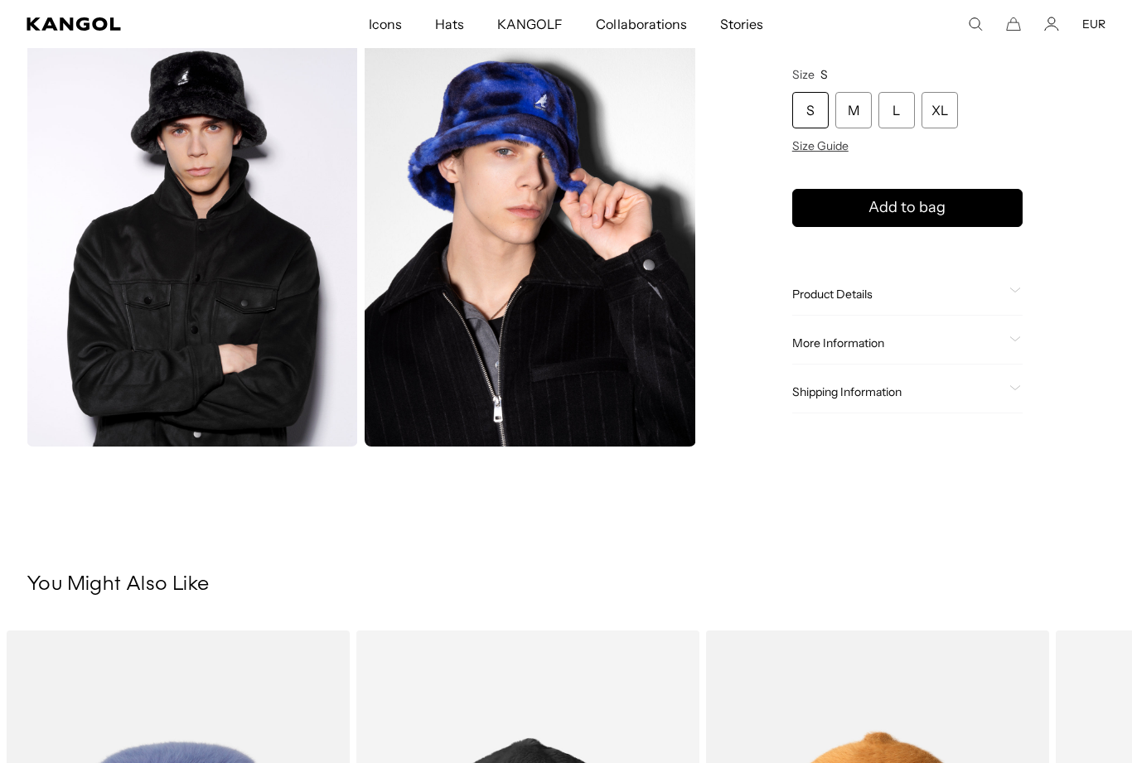
click at [1009, 344] on div "More Information" at bounding box center [907, 343] width 230 height 15
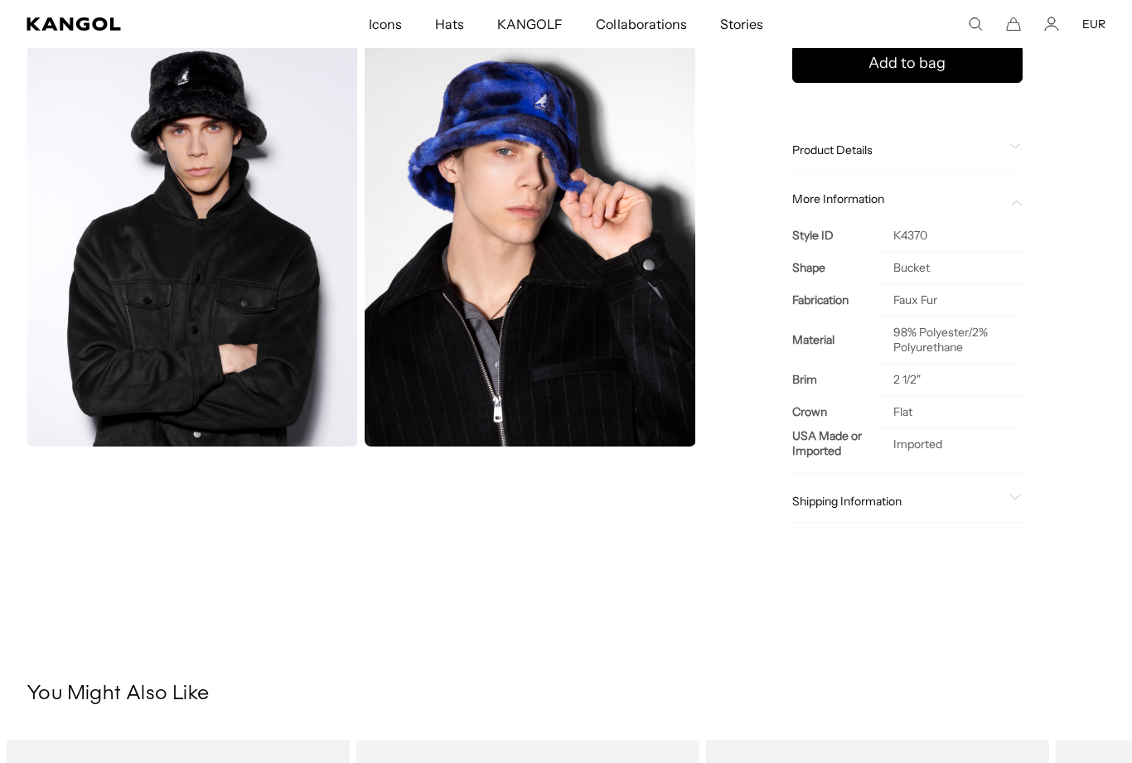
scroll to position [0, 341]
copy div "More Information"
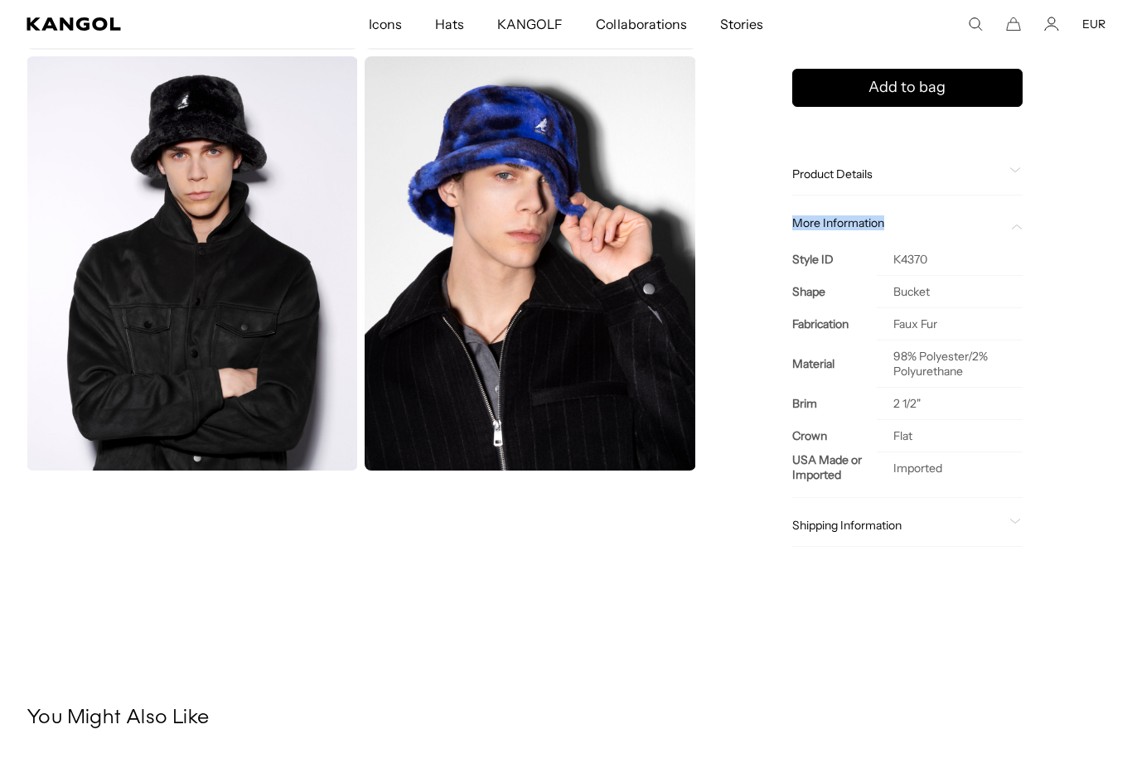
click at [1082, 274] on div "Home / All Products / Faux Fur Bucket Faux Fur Bucket Regular price €69,95 Regu…" at bounding box center [907, 107] width 396 height 945
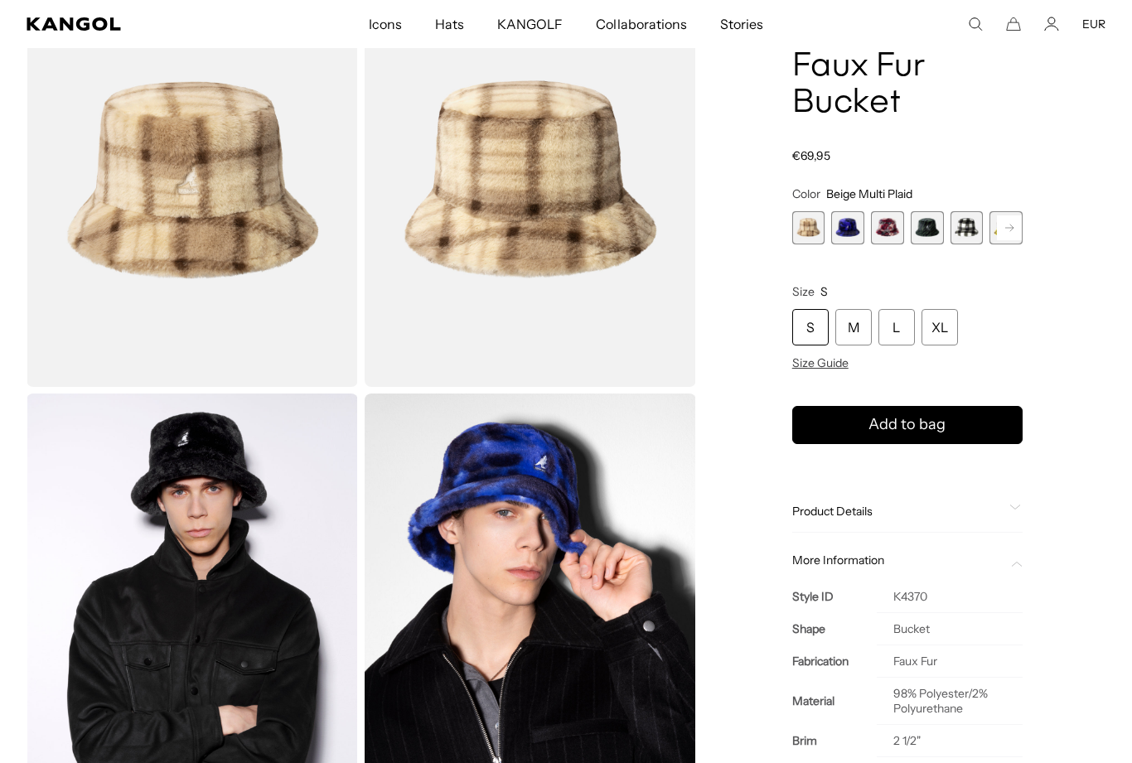
scroll to position [123, 0]
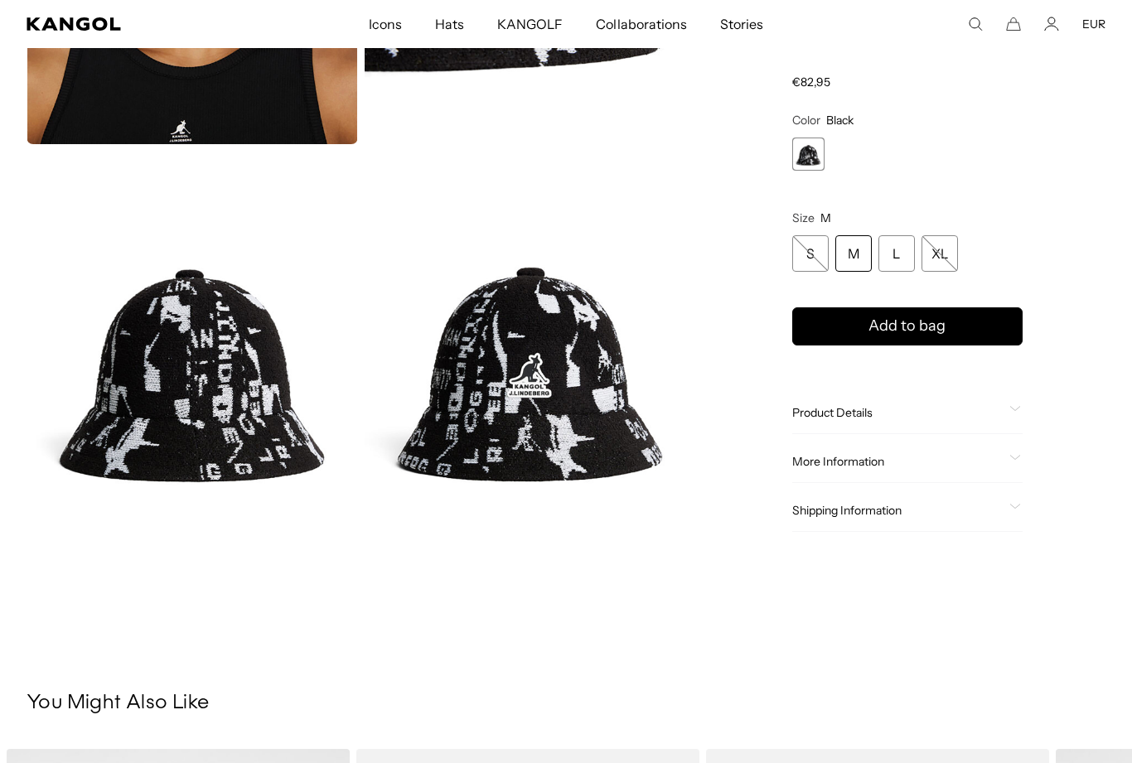
scroll to position [375, 0]
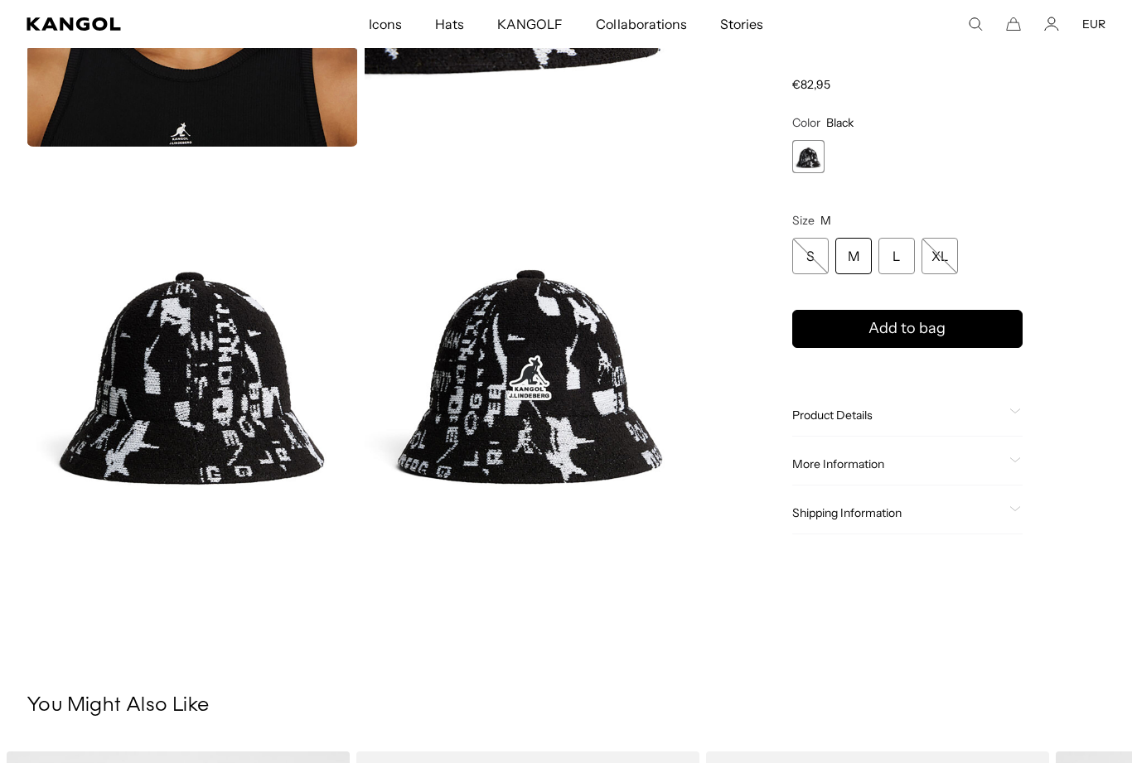
click at [1014, 417] on span at bounding box center [1015, 415] width 13 height 13
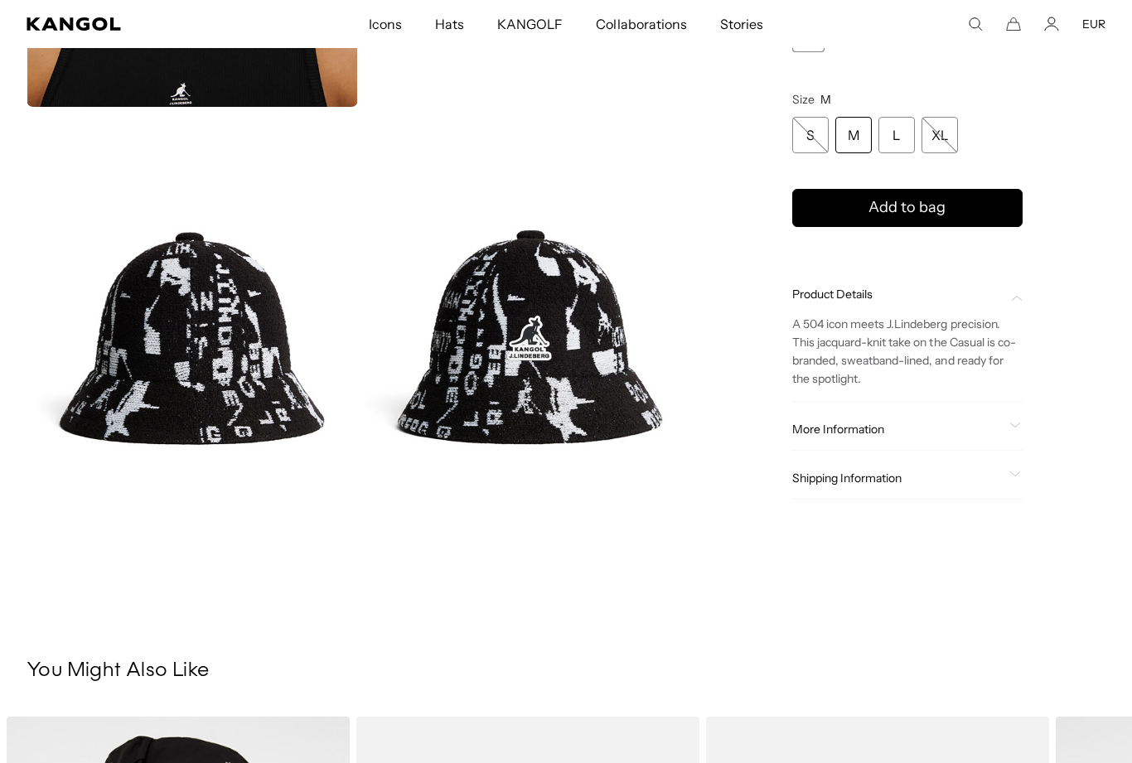
scroll to position [419, 0]
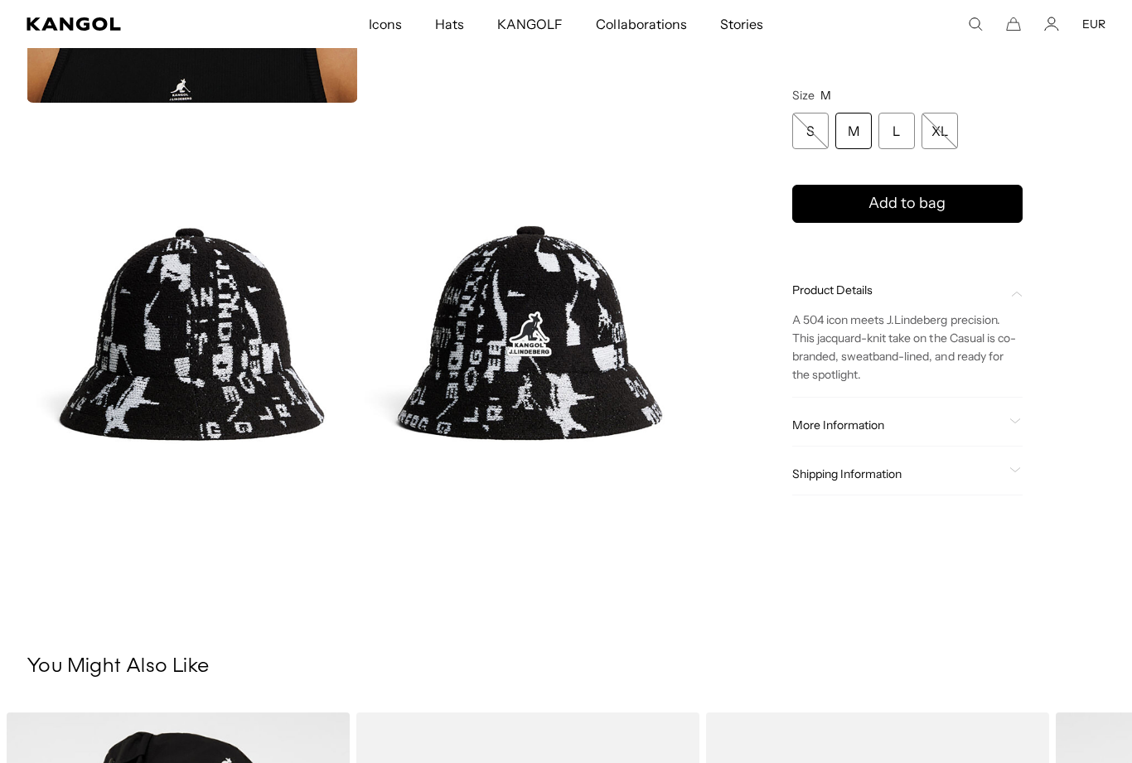
click at [1014, 432] on span at bounding box center [1015, 425] width 13 height 13
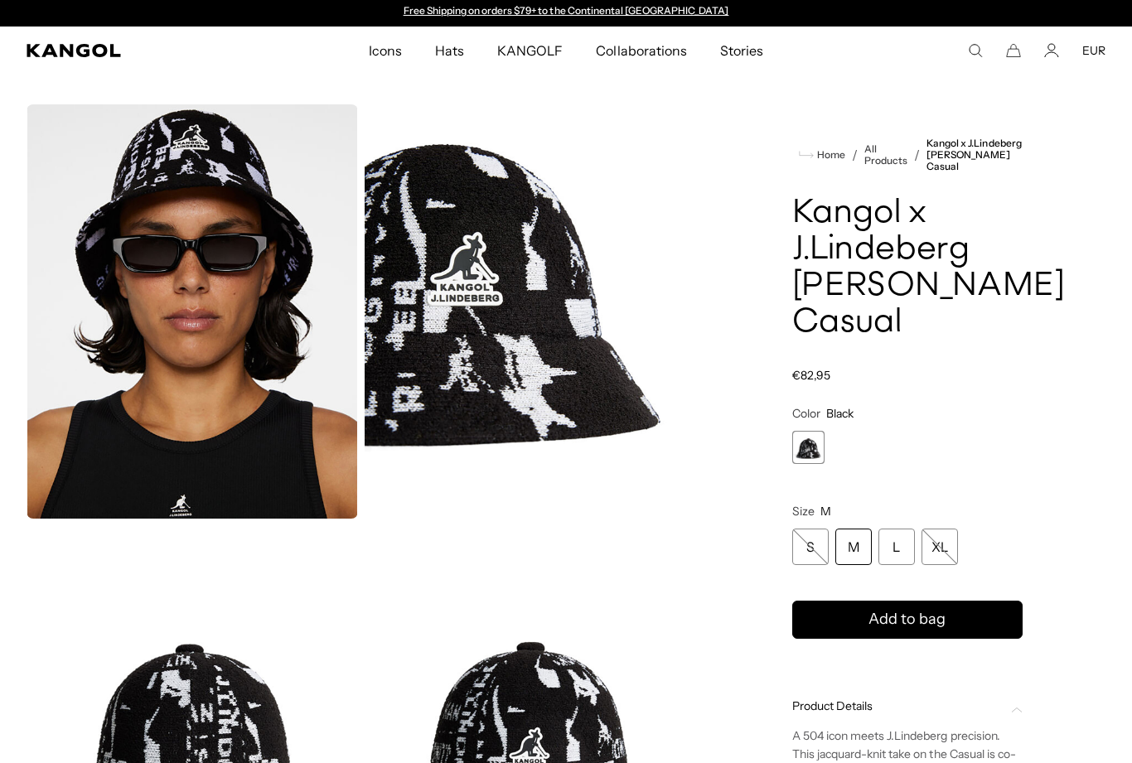
scroll to position [0, 0]
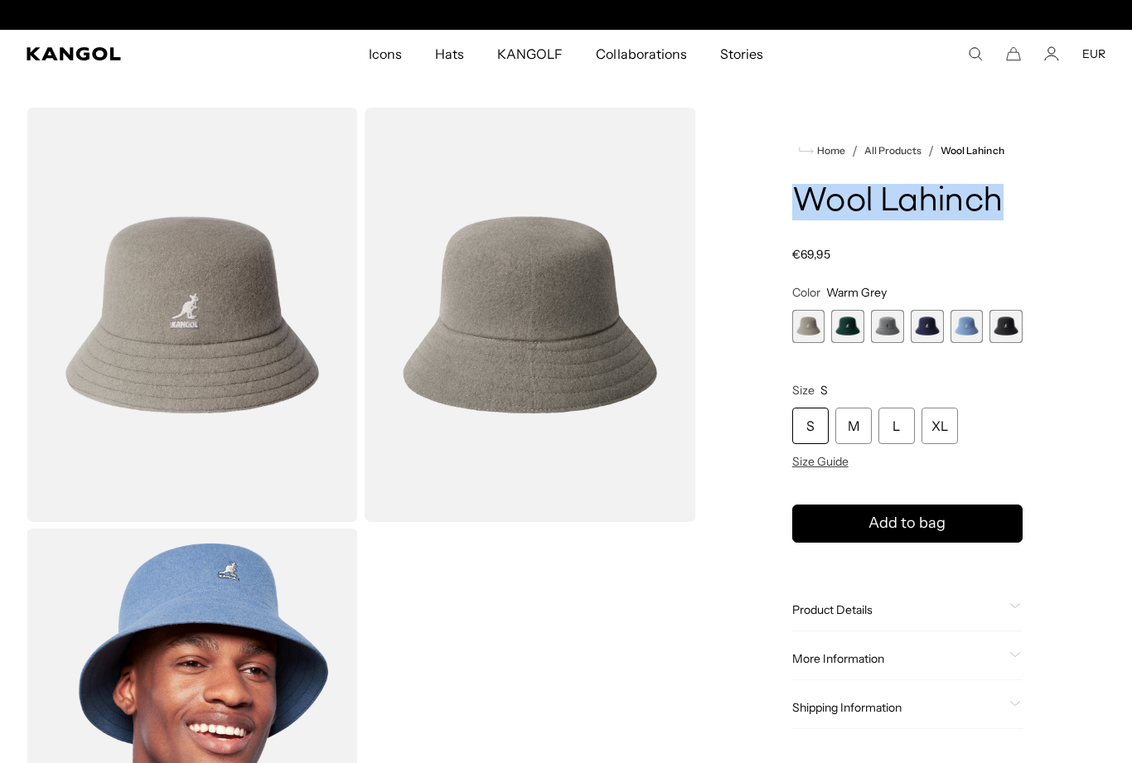
scroll to position [0, 341]
